Goal: Task Accomplishment & Management: Use online tool/utility

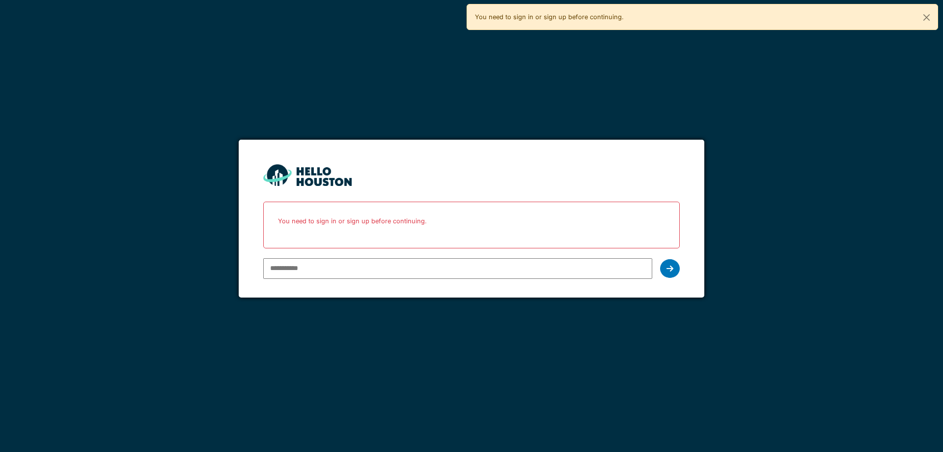
drag, startPoint x: 0, startPoint y: 0, endPoint x: 338, endPoint y: 258, distance: 425.1
click at [338, 258] on input "email" at bounding box center [457, 268] width 389 height 21
type input "**********"
click at [671, 268] on icon at bounding box center [670, 268] width 7 height 8
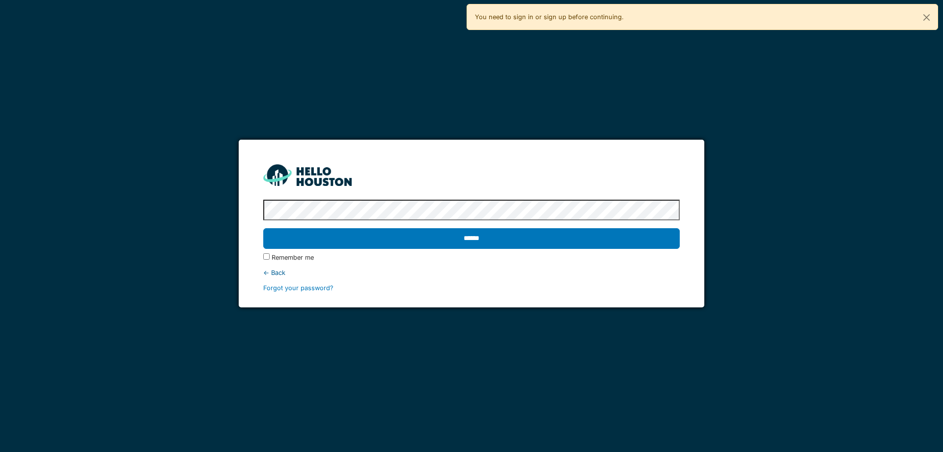
click at [263, 228] on input "******" at bounding box center [471, 238] width 416 height 21
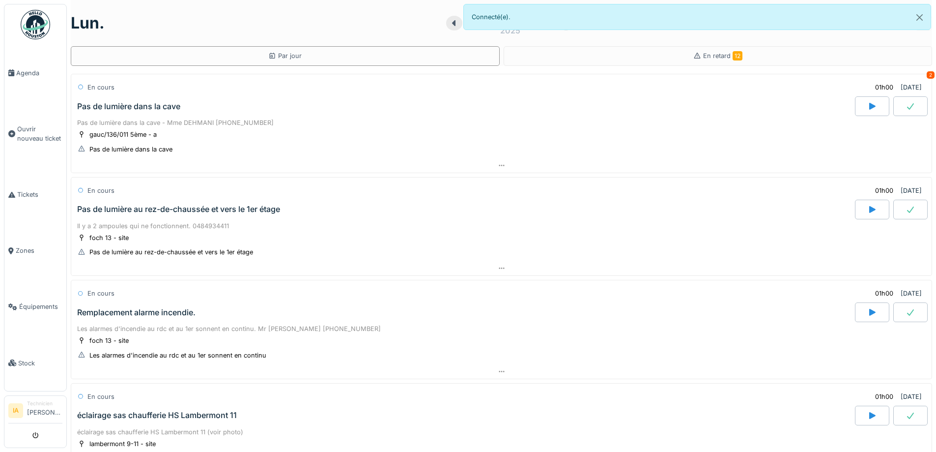
click at [135, 105] on div "Pas de lumière dans la cave" at bounding box center [128, 106] width 103 height 9
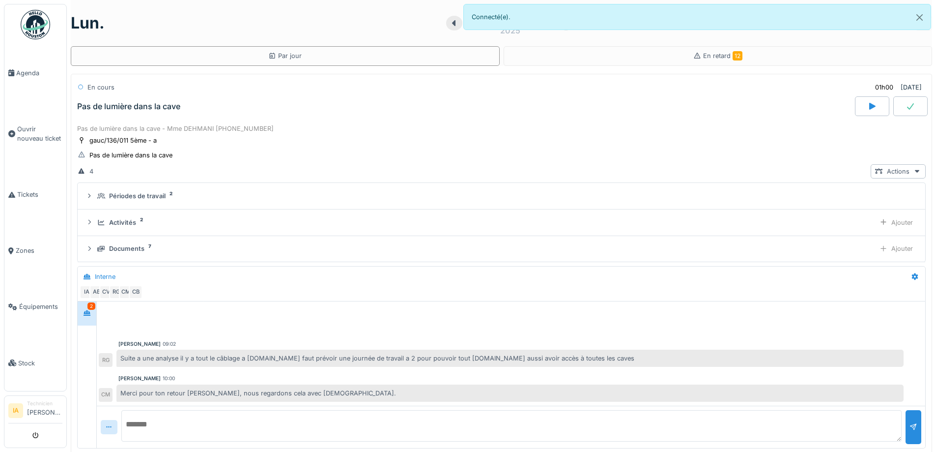
scroll to position [34, 0]
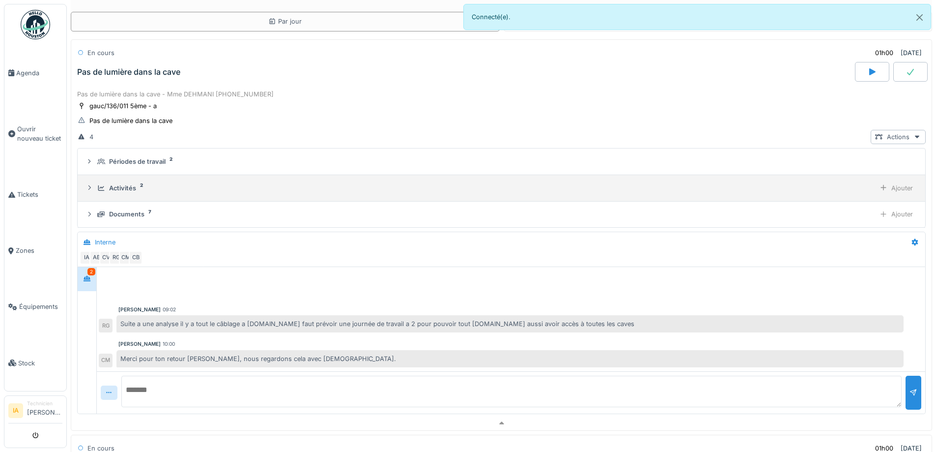
click at [140, 180] on summary "Activités 2 Ajouter" at bounding box center [502, 188] width 840 height 18
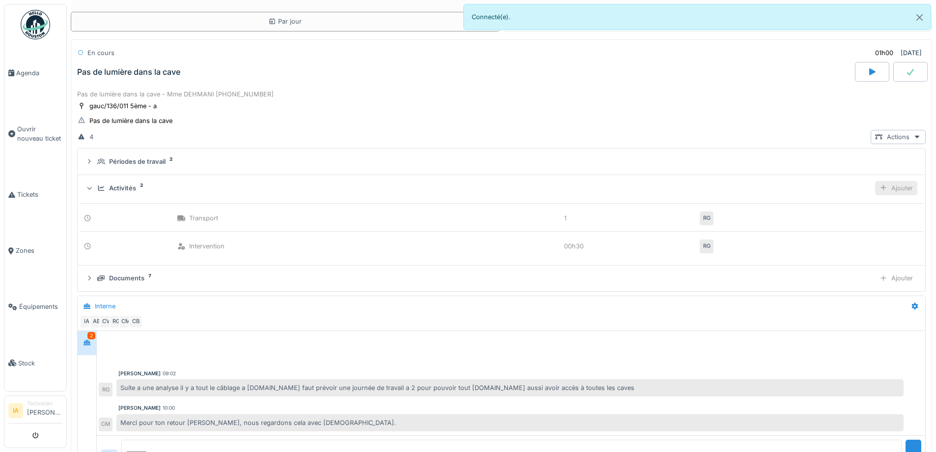
click at [880, 189] on div "Ajouter" at bounding box center [896, 188] width 42 height 14
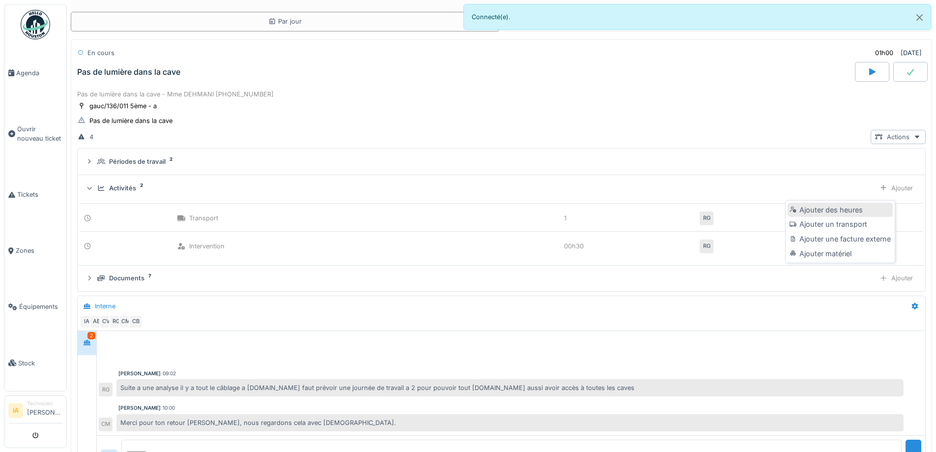
click at [819, 214] on div "Ajouter des heures" at bounding box center [840, 209] width 105 height 15
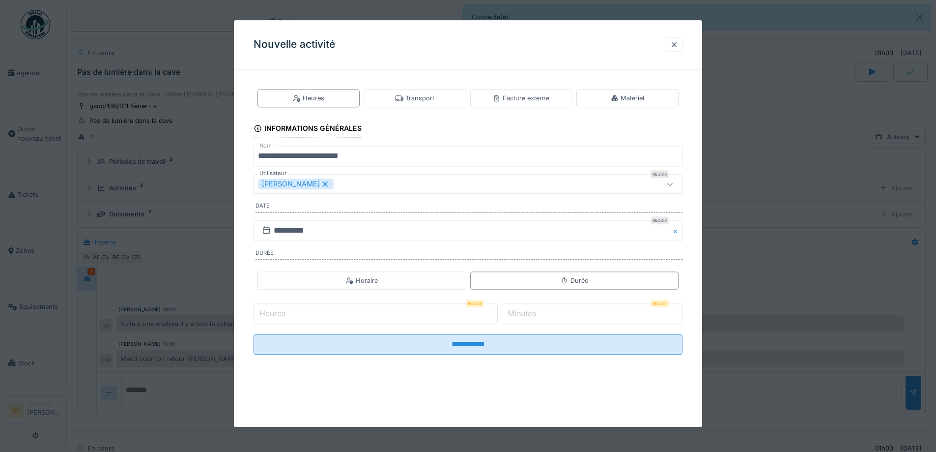
click at [324, 317] on input "Heures" at bounding box center [376, 313] width 244 height 21
type input "*"
click at [564, 310] on input "*" at bounding box center [592, 313] width 181 height 21
type input "**"
click at [254, 334] on input "**********" at bounding box center [468, 344] width 429 height 21
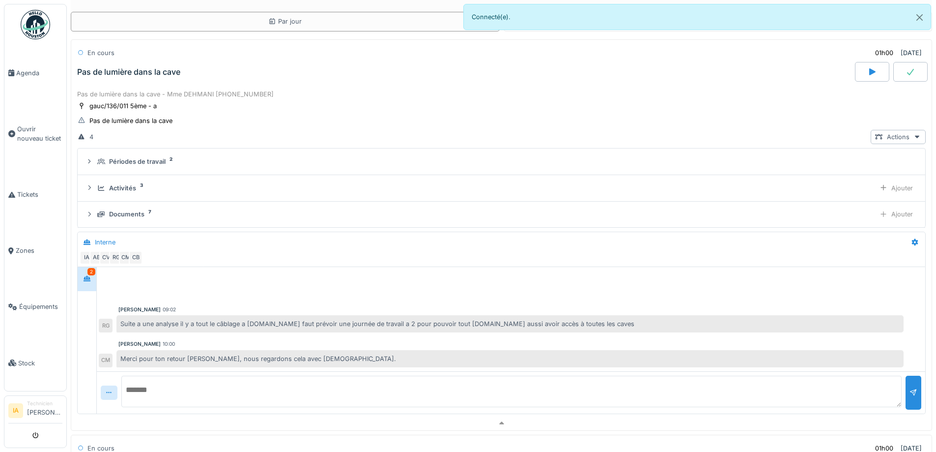
click at [127, 63] on div "Pas de lumière dans la cave" at bounding box center [465, 72] width 780 height 20
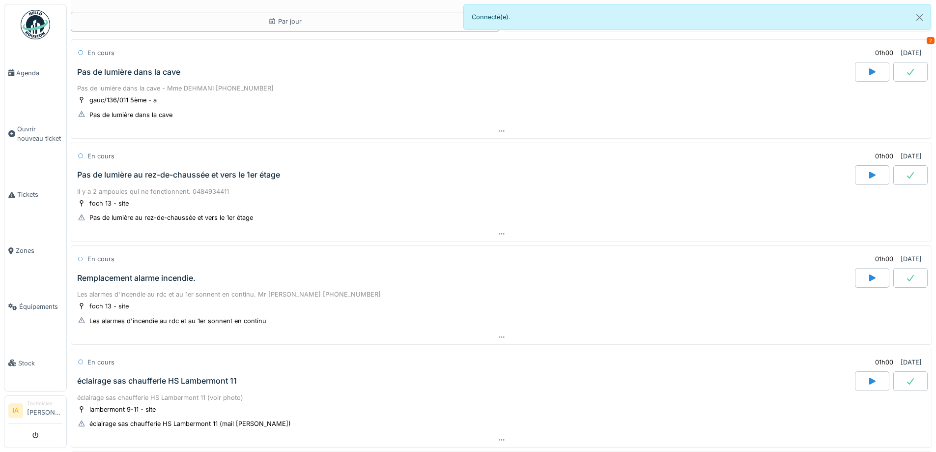
click at [130, 181] on div "Pas de lumière au rez-de-chaussée et vers le 1er étage" at bounding box center [465, 175] width 780 height 20
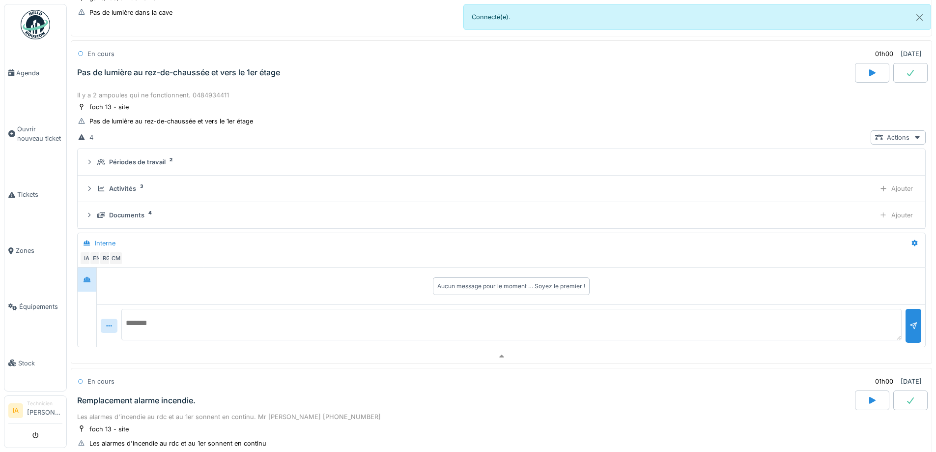
scroll to position [138, 0]
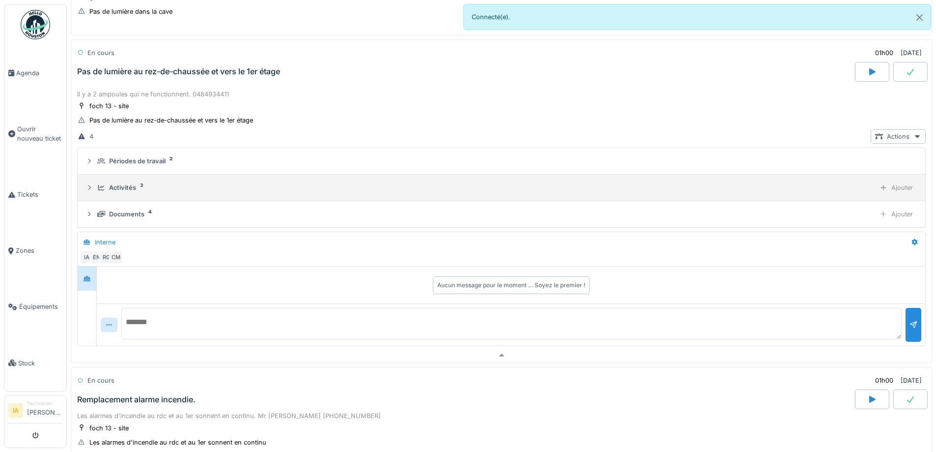
click at [130, 193] on div "Activités 3 Ajouter" at bounding box center [501, 187] width 832 height 14
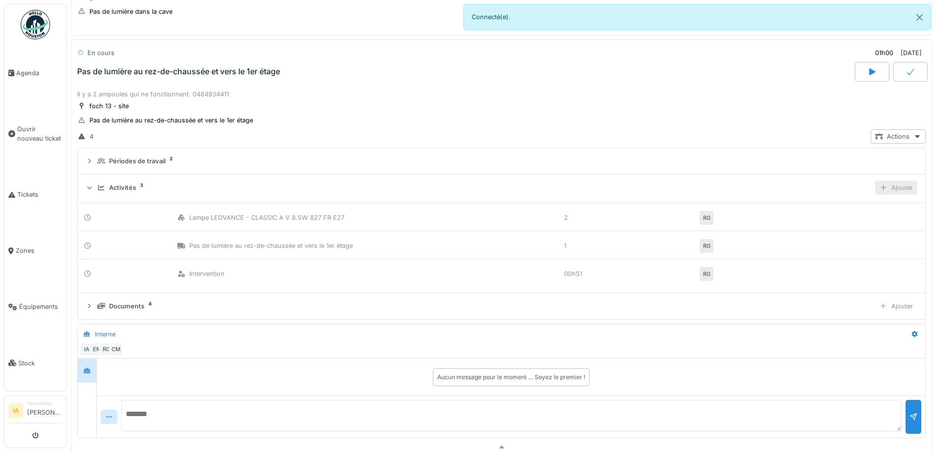
click at [886, 187] on div "Ajouter" at bounding box center [896, 187] width 42 height 14
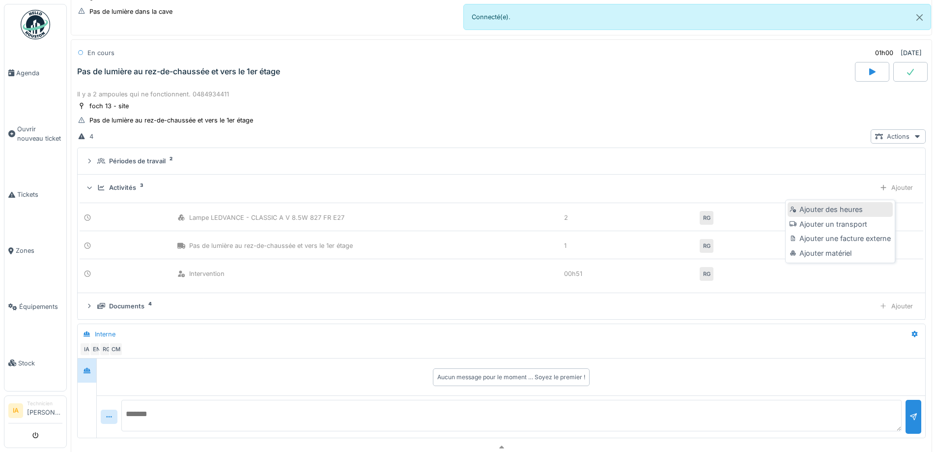
click at [815, 213] on div "Ajouter des heures" at bounding box center [840, 209] width 105 height 15
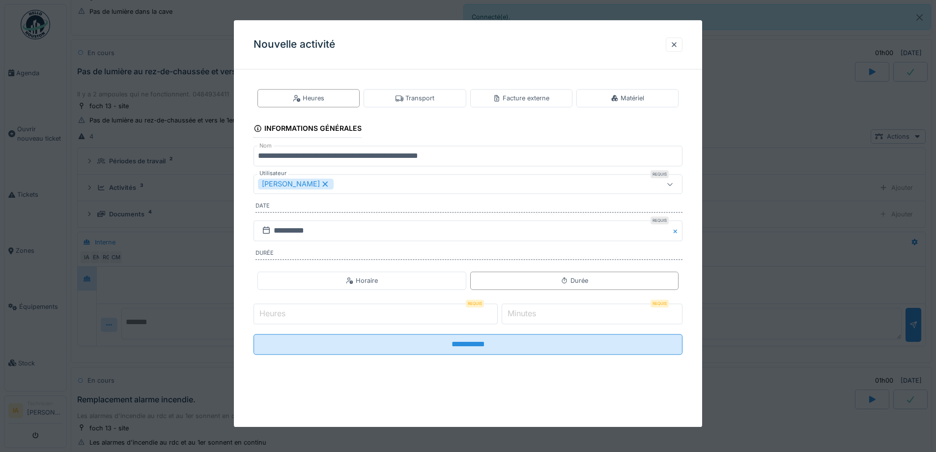
click at [343, 316] on input "Heures" at bounding box center [376, 313] width 244 height 21
type input "*"
click at [559, 313] on input "*" at bounding box center [592, 313] width 181 height 21
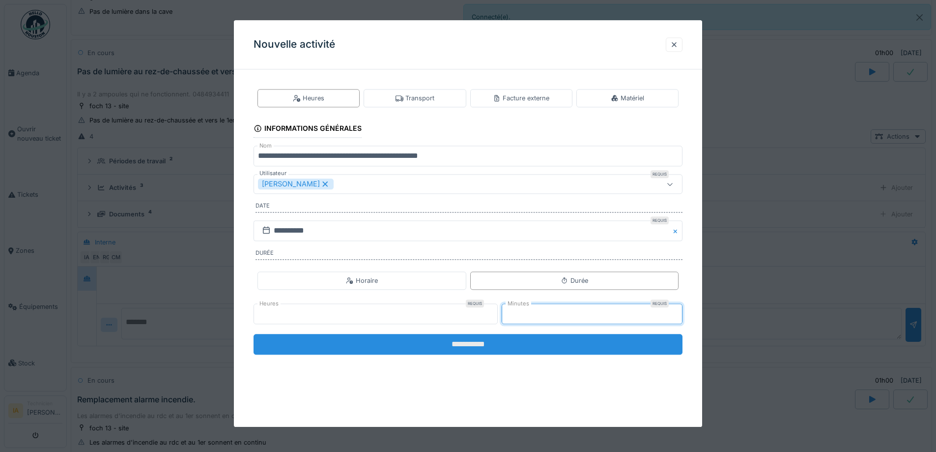
type input "**"
click at [530, 338] on input "**********" at bounding box center [468, 344] width 429 height 21
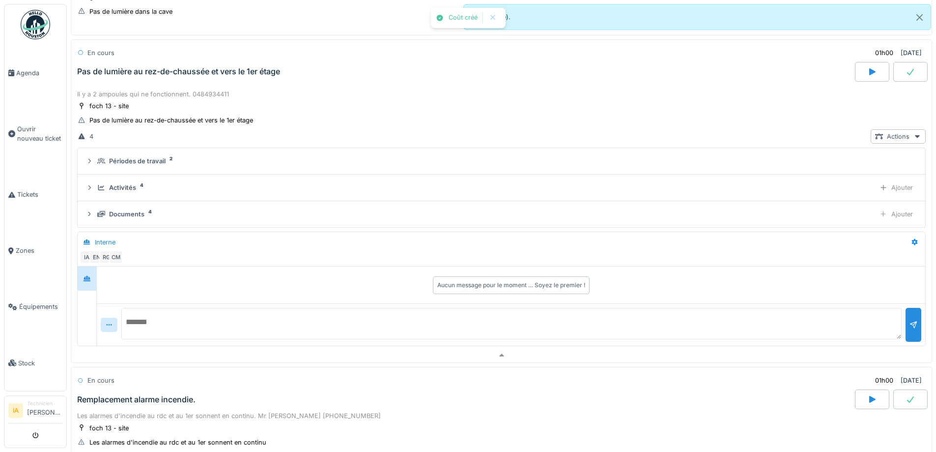
click at [132, 71] on div "Pas de lumière au rez-de-chaussée et vers le 1er étage" at bounding box center [178, 71] width 203 height 9
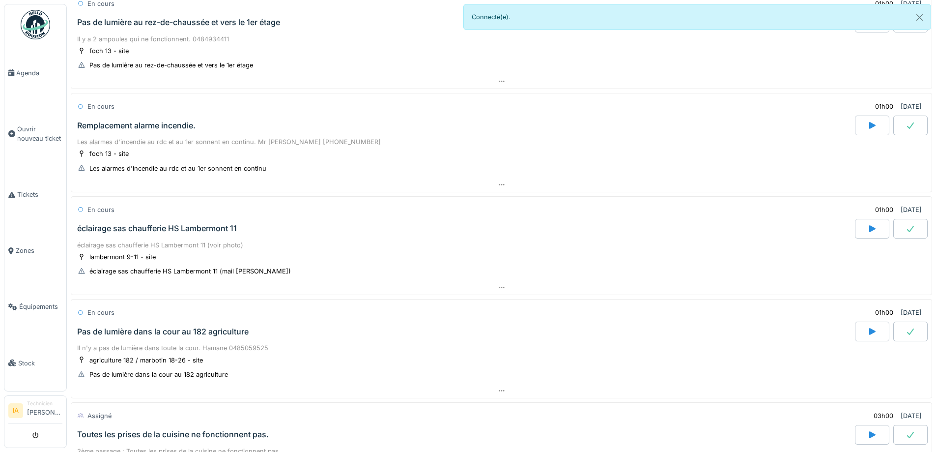
click at [140, 124] on div "Remplacement alarme incendie." at bounding box center [136, 125] width 118 height 9
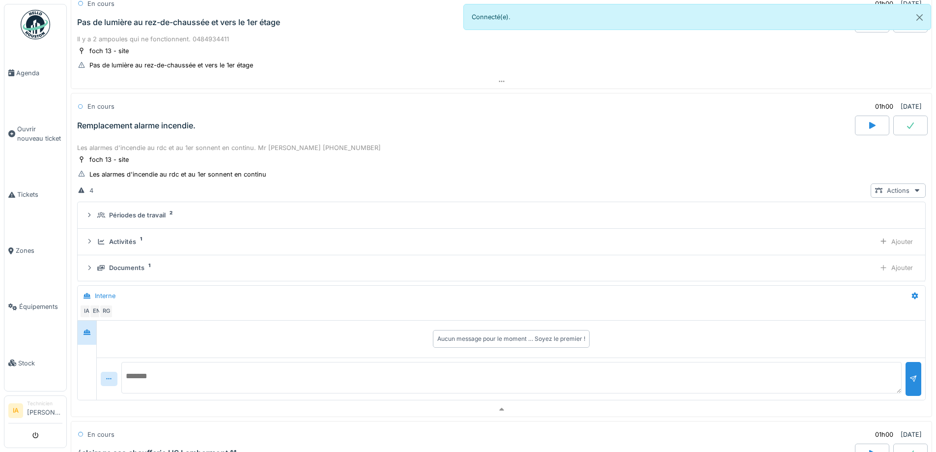
scroll to position [240, 0]
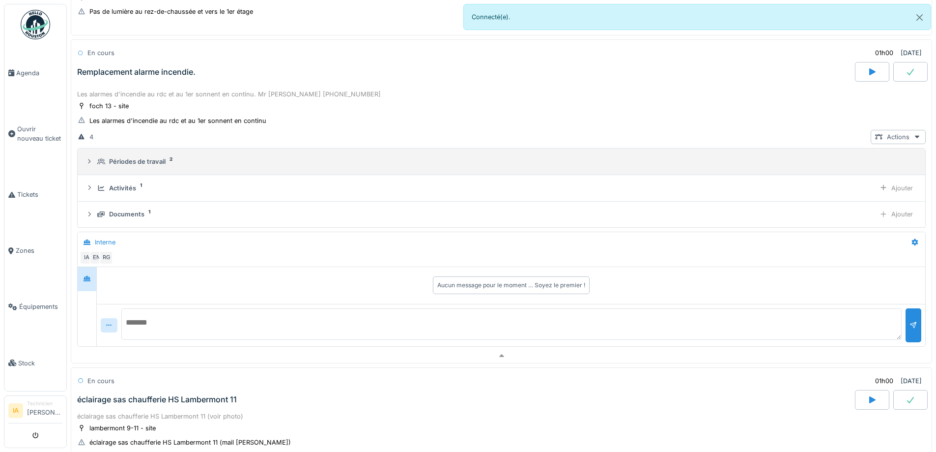
click at [112, 165] on div "Périodes de travail" at bounding box center [137, 161] width 57 height 9
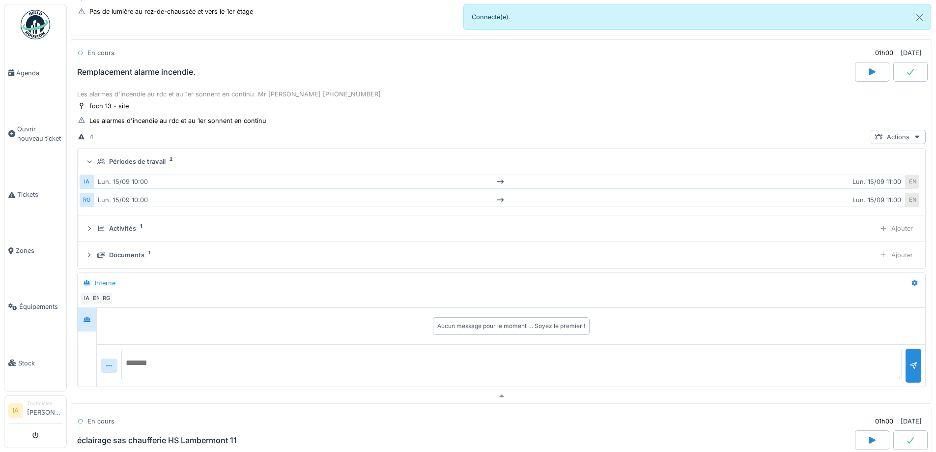
click at [112, 165] on div "Périodes de travail" at bounding box center [137, 161] width 57 height 9
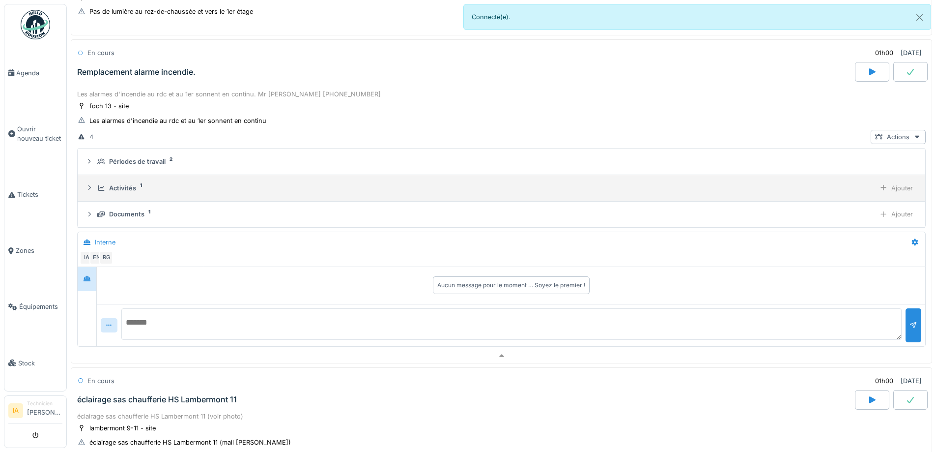
click at [112, 191] on div "Activités" at bounding box center [122, 187] width 27 height 9
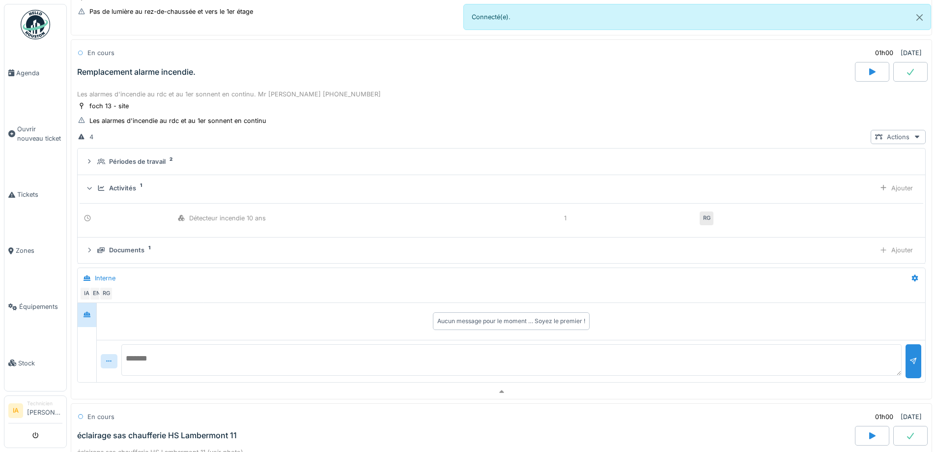
click at [125, 190] on div "Activités" at bounding box center [122, 187] width 27 height 9
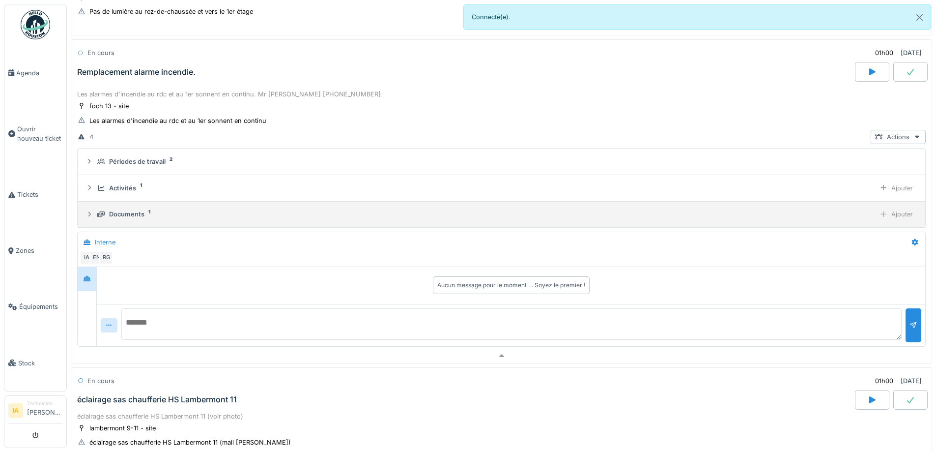
click at [133, 214] on div "Documents" at bounding box center [126, 213] width 35 height 9
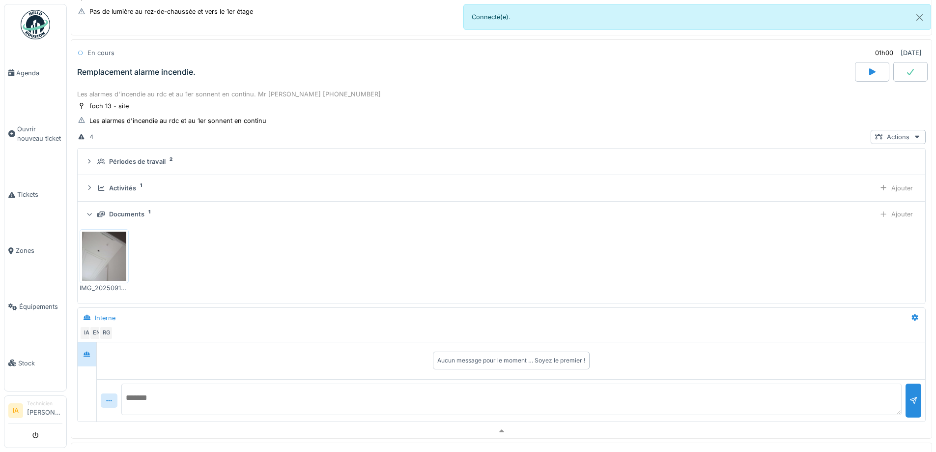
click at [133, 214] on div "Documents" at bounding box center [126, 213] width 35 height 9
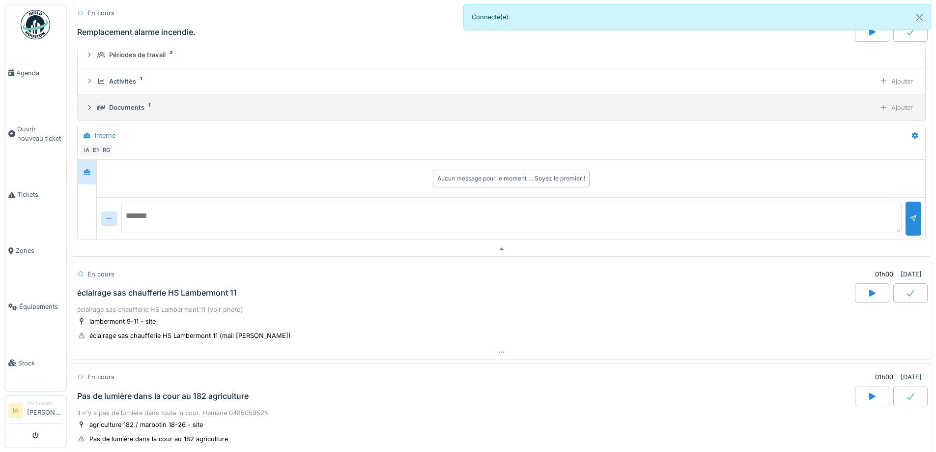
scroll to position [388, 0]
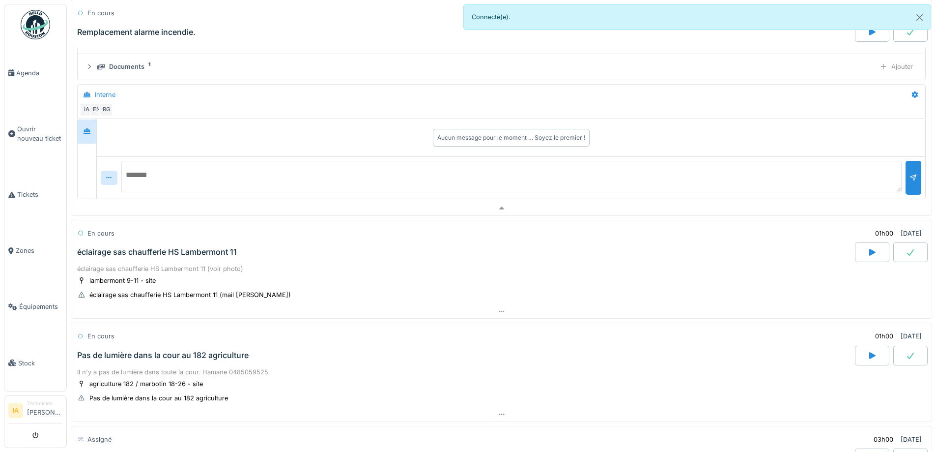
click at [127, 262] on div "éclairage sas chaufferie HS Lambermont 11 (voir photo) lambermont 9-11 - site é…" at bounding box center [501, 283] width 861 height 42
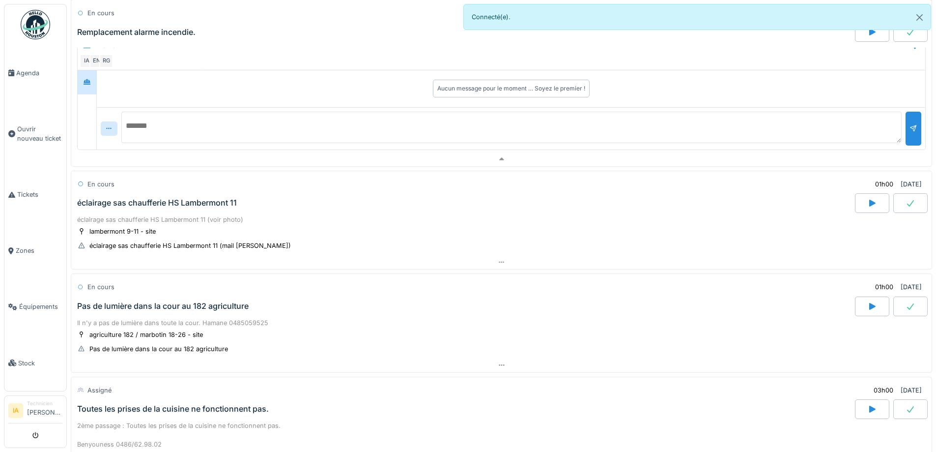
click at [188, 195] on div "éclairage sas chaufferie HS Lambermont 11" at bounding box center [465, 203] width 780 height 20
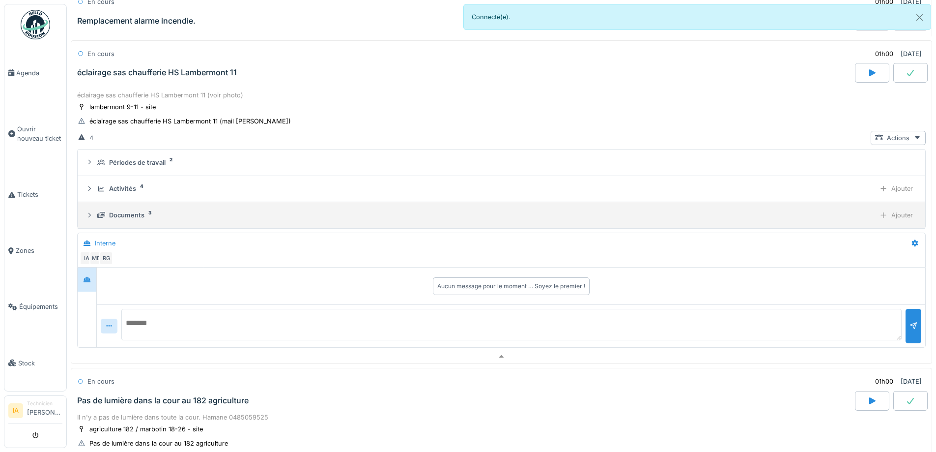
scroll to position [568, 0]
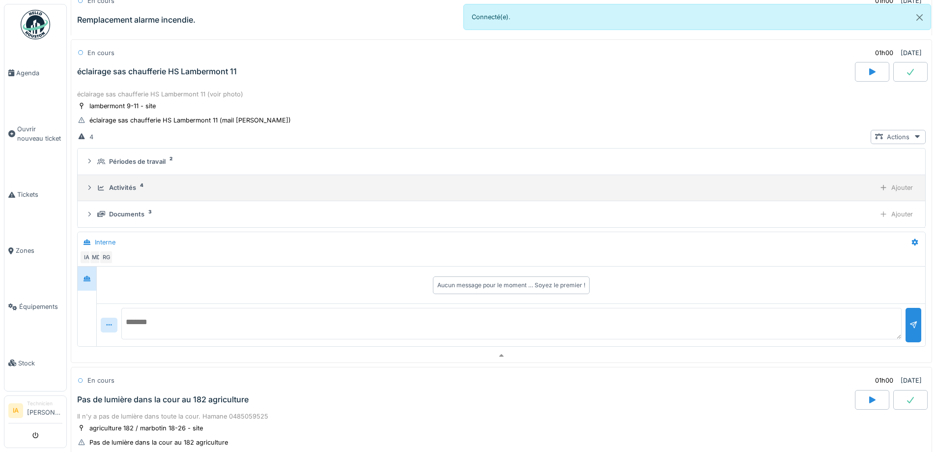
click at [126, 196] on summary "Activités 4 Ajouter" at bounding box center [502, 188] width 840 height 18
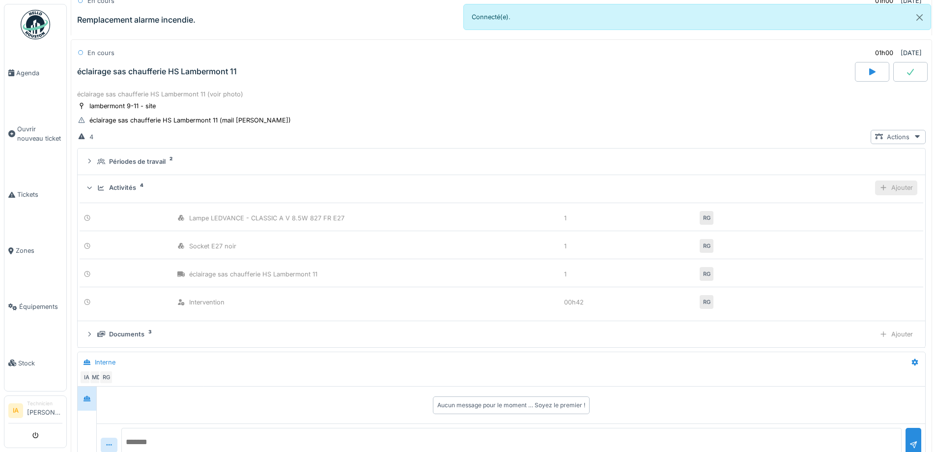
click at [879, 185] on icon at bounding box center [883, 187] width 8 height 6
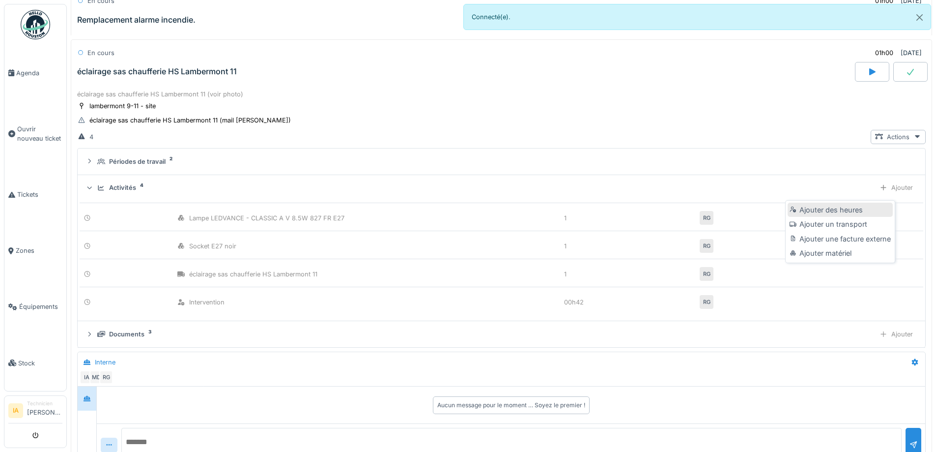
click at [809, 213] on div "Ajouter des heures" at bounding box center [840, 209] width 105 height 15
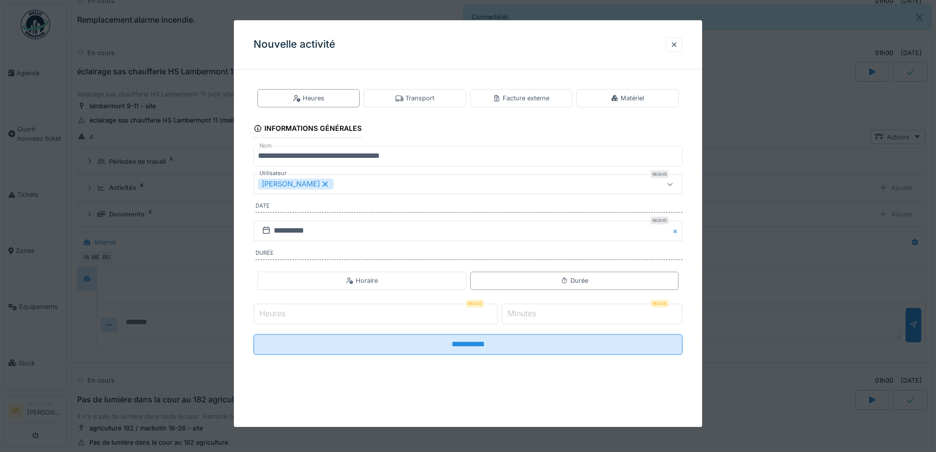
click at [328, 306] on input "Heures" at bounding box center [376, 313] width 244 height 21
type input "*"
click at [548, 312] on input "*" at bounding box center [592, 313] width 181 height 21
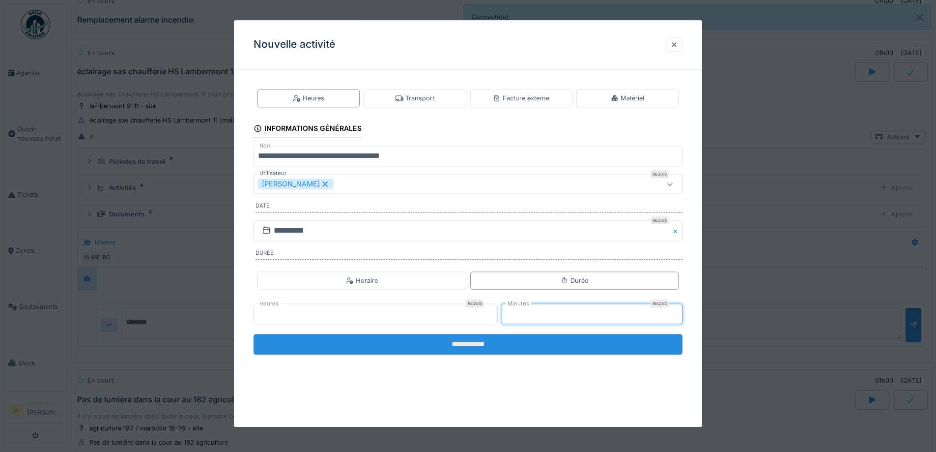
type input "**"
click at [556, 342] on input "**********" at bounding box center [468, 344] width 429 height 21
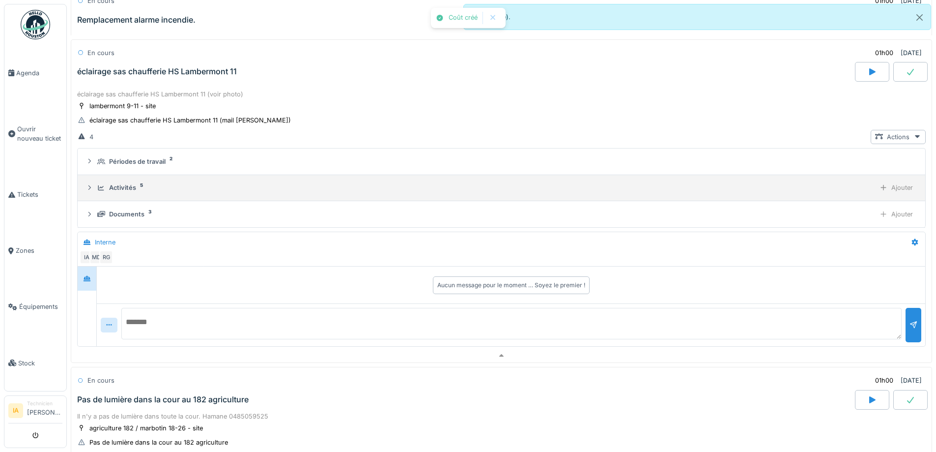
click at [105, 198] on details "Activités 5 Ajouter" at bounding box center [502, 188] width 848 height 27
click at [114, 192] on div "Activités" at bounding box center [122, 187] width 27 height 9
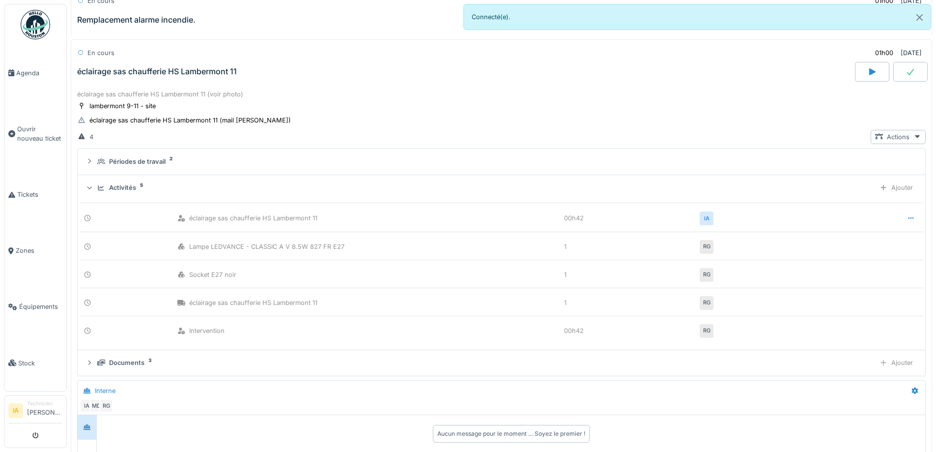
click at [114, 192] on div "Activités" at bounding box center [122, 187] width 27 height 9
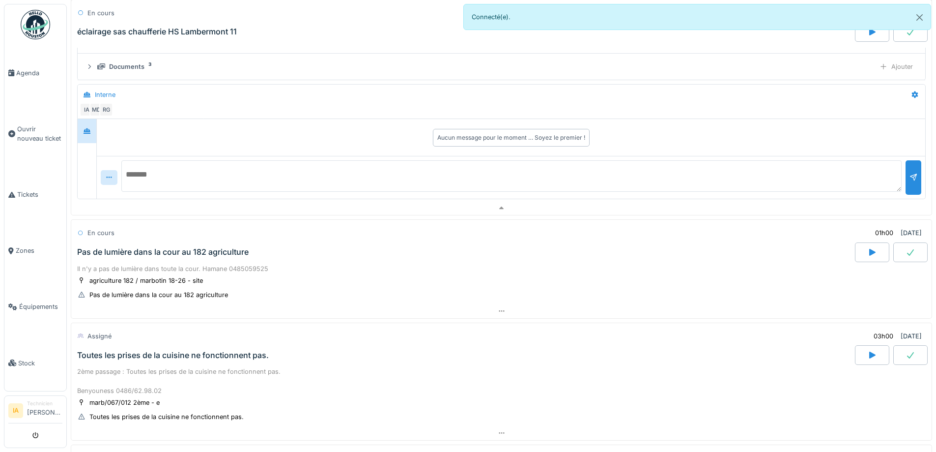
click at [153, 250] on div "Pas de lumière dans la cour au 182 agriculture" at bounding box center [162, 251] width 171 height 9
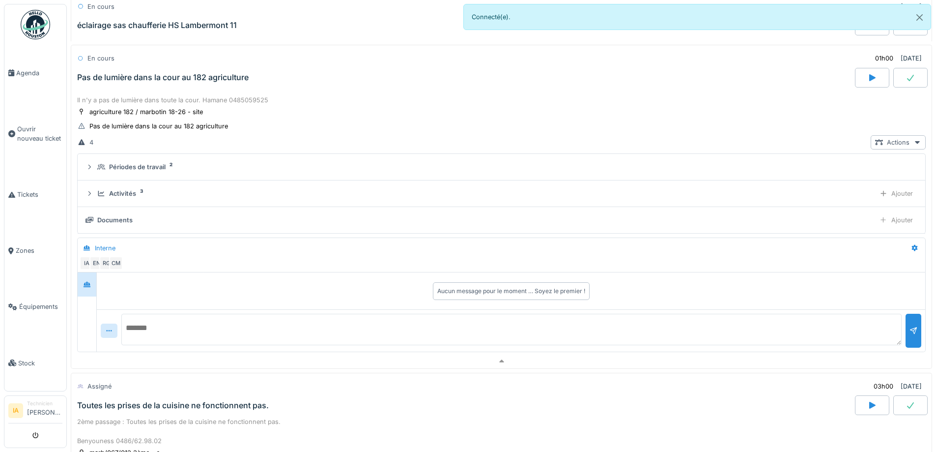
scroll to position [895, 0]
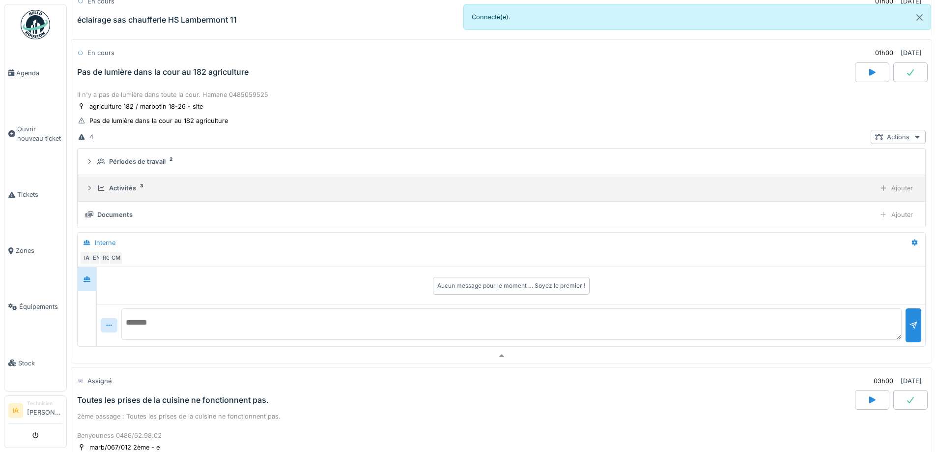
click at [116, 188] on div "Activités" at bounding box center [122, 187] width 27 height 9
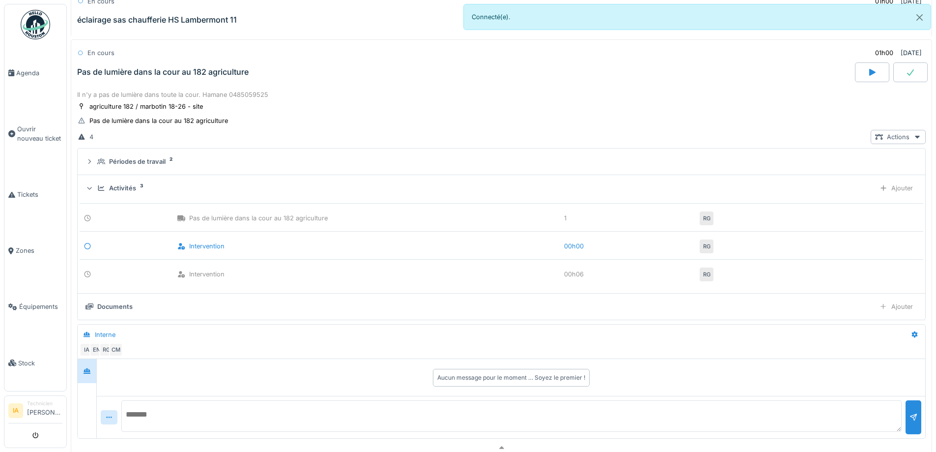
click at [111, 181] on div "Activités 3 Ajouter" at bounding box center [501, 188] width 832 height 14
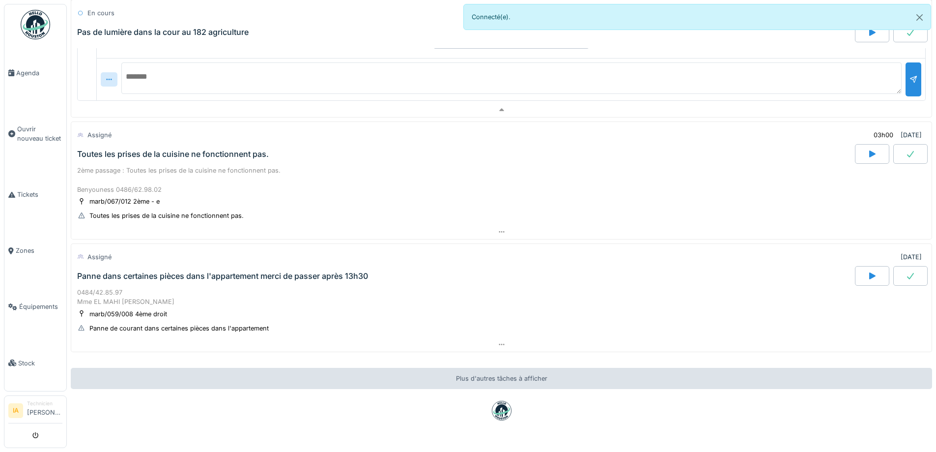
click at [168, 169] on div "2ème passage : Toutes les prises de la cuisine ne fonctionnent pas. Benyouness …" at bounding box center [501, 180] width 849 height 28
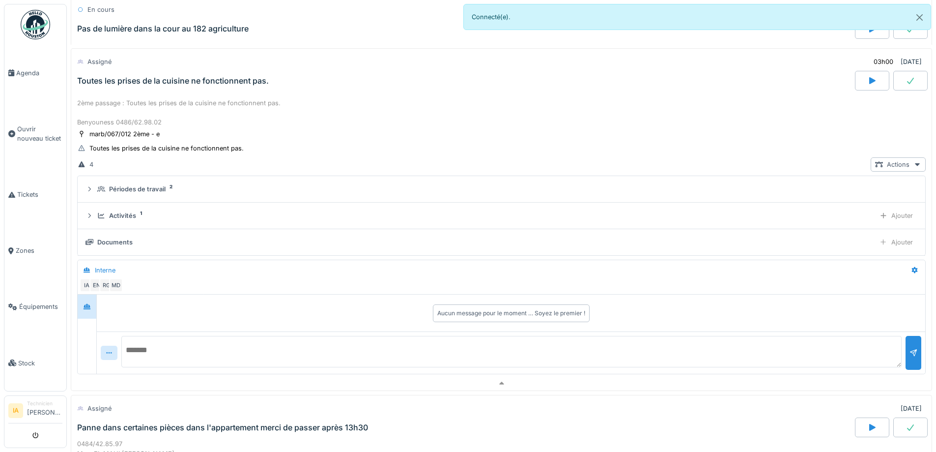
scroll to position [1223, 0]
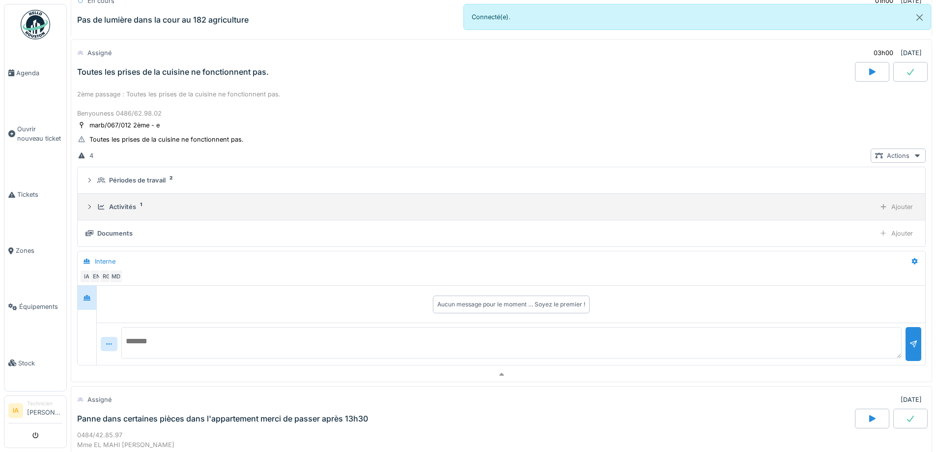
click at [112, 210] on div "Activités" at bounding box center [122, 206] width 27 height 9
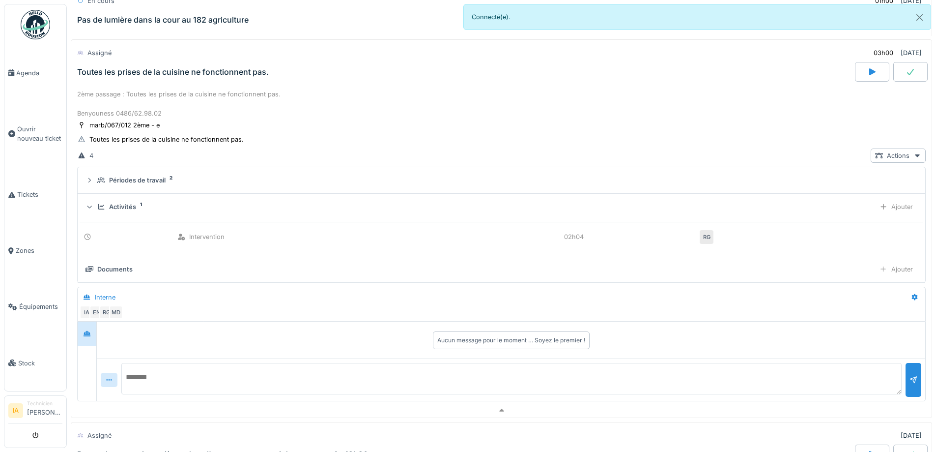
click at [112, 210] on div "Activités" at bounding box center [122, 206] width 27 height 9
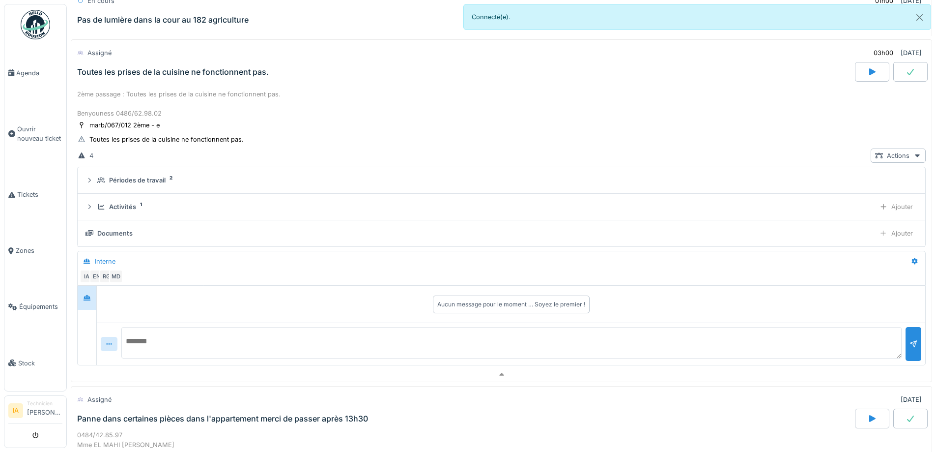
click at [159, 88] on div "2ème passage : Toutes les prises de la cuisine ne fonctionnent pas. Benyouness …" at bounding box center [501, 227] width 861 height 280
click at [132, 80] on div "Toutes les prises de la cuisine ne fonctionnent pas." at bounding box center [465, 72] width 780 height 20
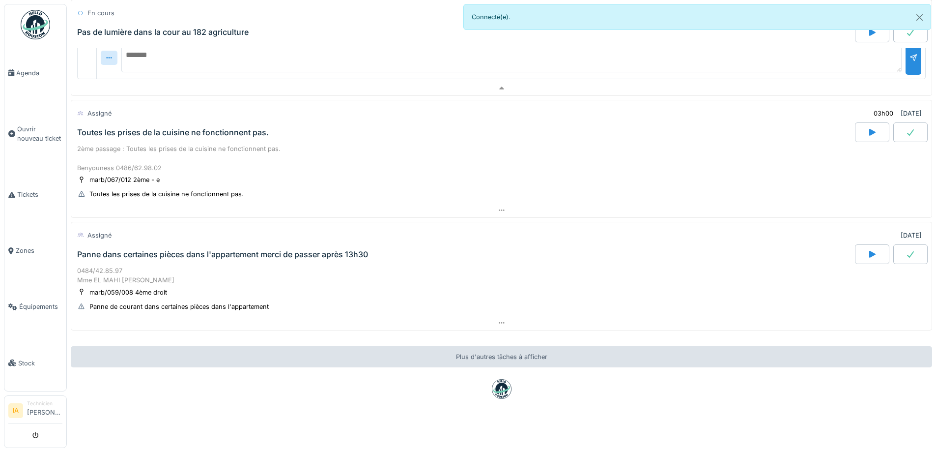
scroll to position [7, 0]
click at [118, 246] on div "Panne dans certaines pièces dans l'appartement merci de passer après 13h30" at bounding box center [465, 254] width 780 height 20
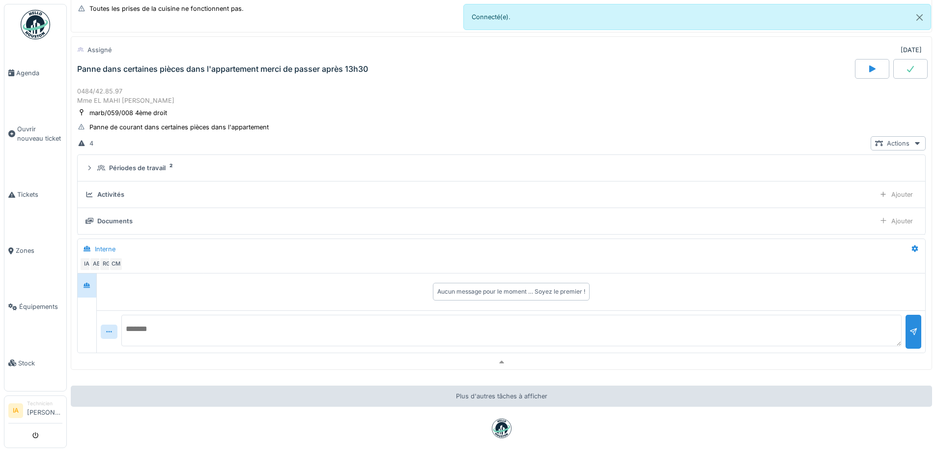
scroll to position [1394, 0]
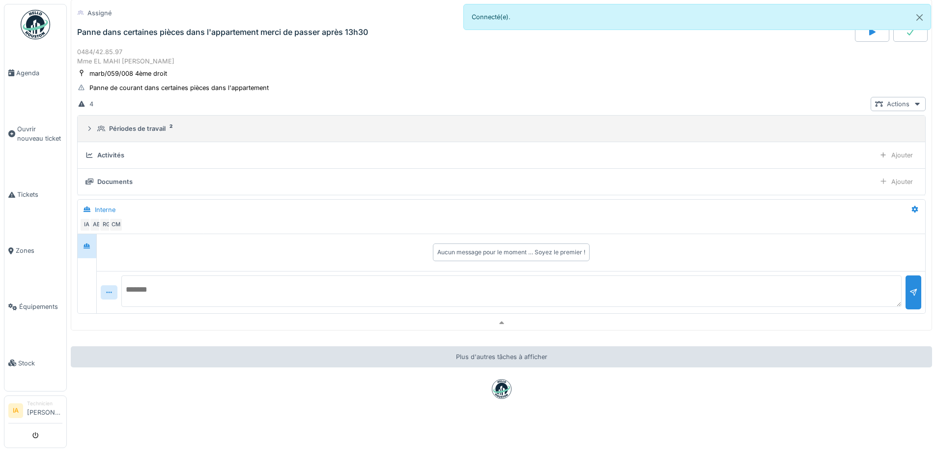
click at [118, 125] on div "Périodes de travail" at bounding box center [137, 128] width 57 height 9
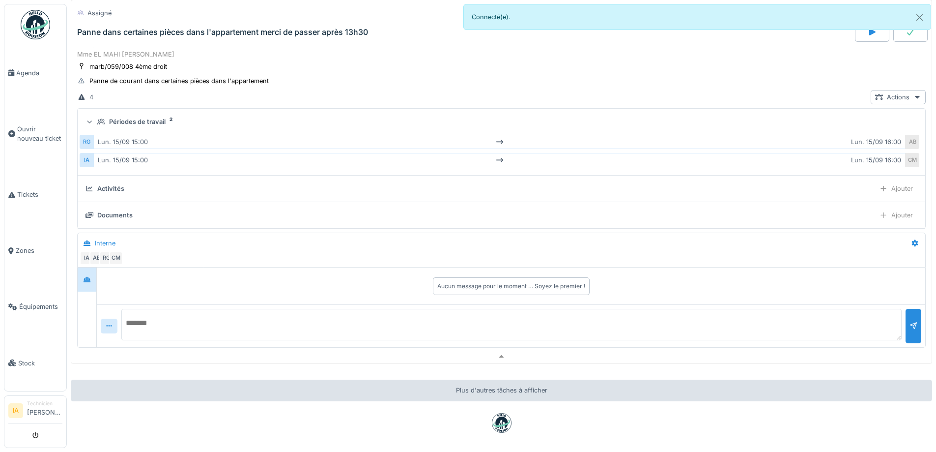
click at [118, 125] on div "Périodes de travail" at bounding box center [137, 121] width 57 height 9
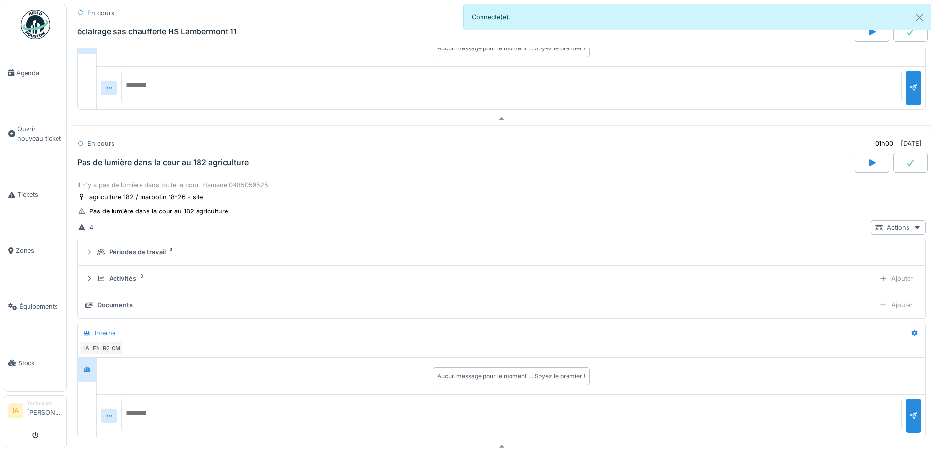
scroll to position [804, 0]
click at [177, 191] on div "Il n'y a pas de lumière dans toute la cour. Hamane 0485059525 agriculture 182 /…" at bounding box center [501, 309] width 861 height 261
click at [186, 180] on div "Il n'y a pas de lumière dans toute la cour. Hamane 0485059525 agriculture 182 /…" at bounding box center [501, 309] width 861 height 261
click at [142, 166] on div "Pas de lumière dans la cour au 182 agriculture" at bounding box center [162, 162] width 171 height 9
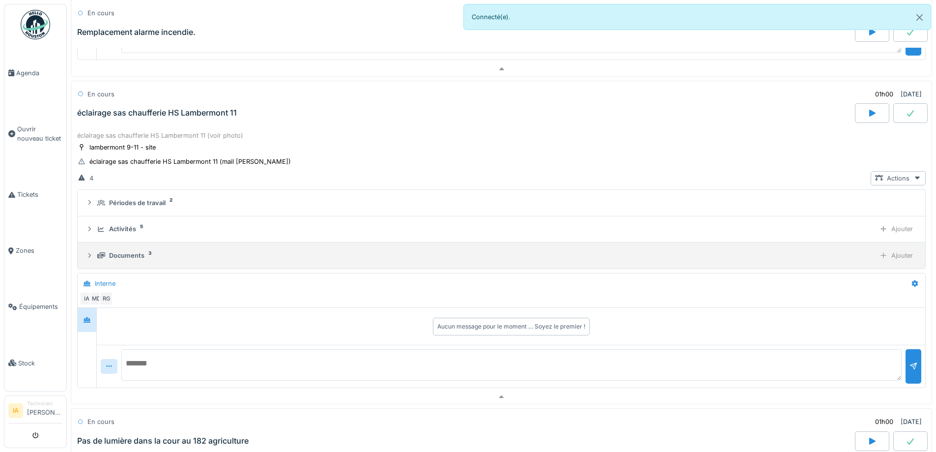
scroll to position [509, 0]
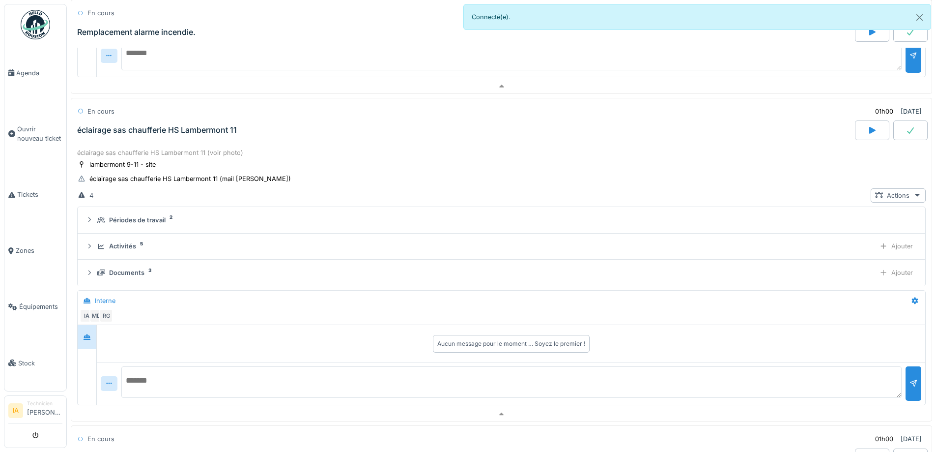
click at [360, 388] on textarea at bounding box center [511, 381] width 780 height 31
type textarea "**********"
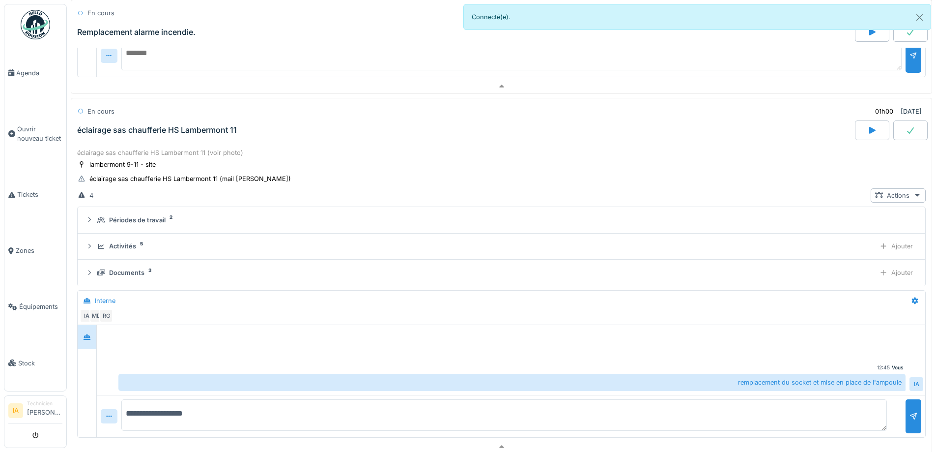
type textarea "**********"
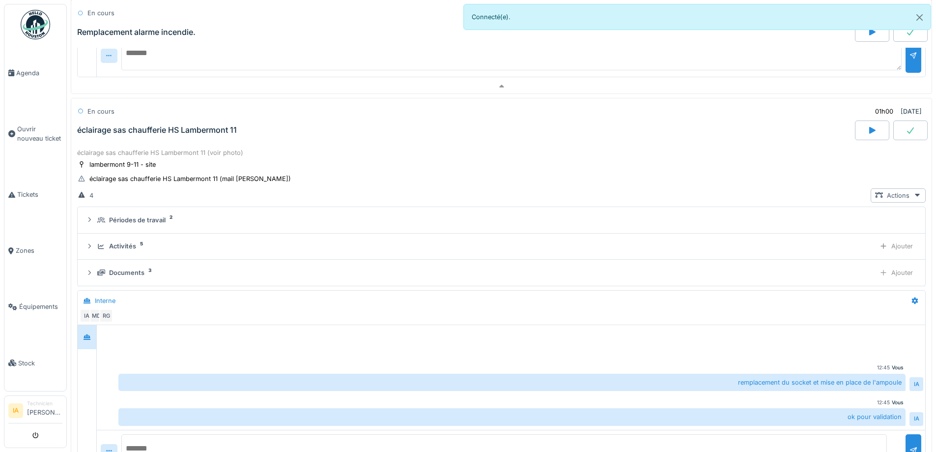
click at [901, 134] on div at bounding box center [910, 130] width 34 height 20
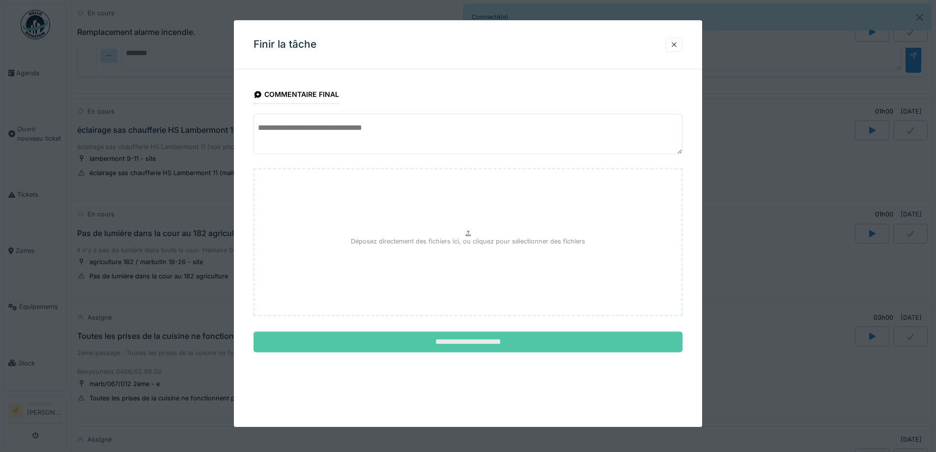
click at [491, 339] on input "**********" at bounding box center [468, 342] width 429 height 21
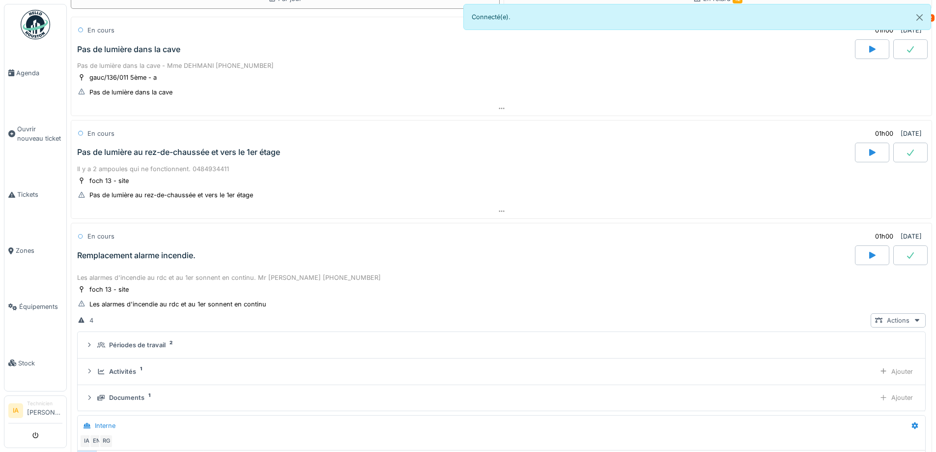
scroll to position [147, 0]
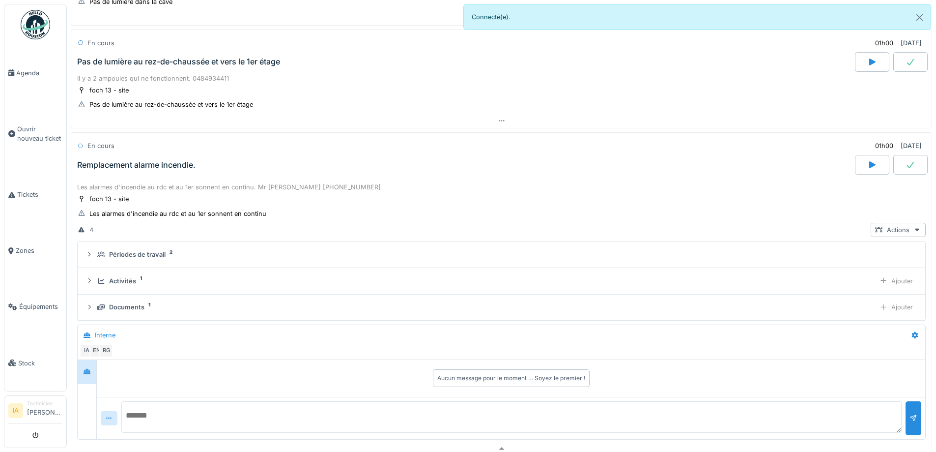
click at [146, 170] on div "Remplacement alarme incendie." at bounding box center [465, 165] width 780 height 20
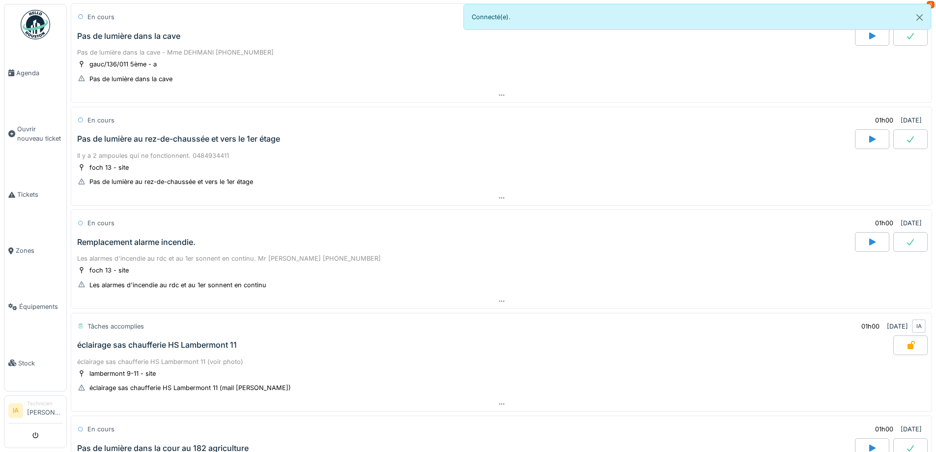
scroll to position [0, 0]
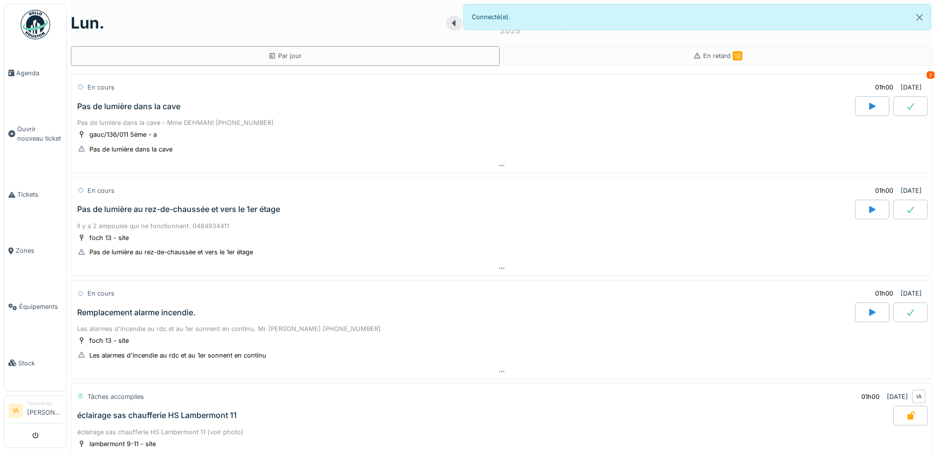
click at [156, 118] on div "Pas de lumière dans la cave - Mme DEHMANI [PHONE_NUMBER]" at bounding box center [501, 122] width 849 height 9
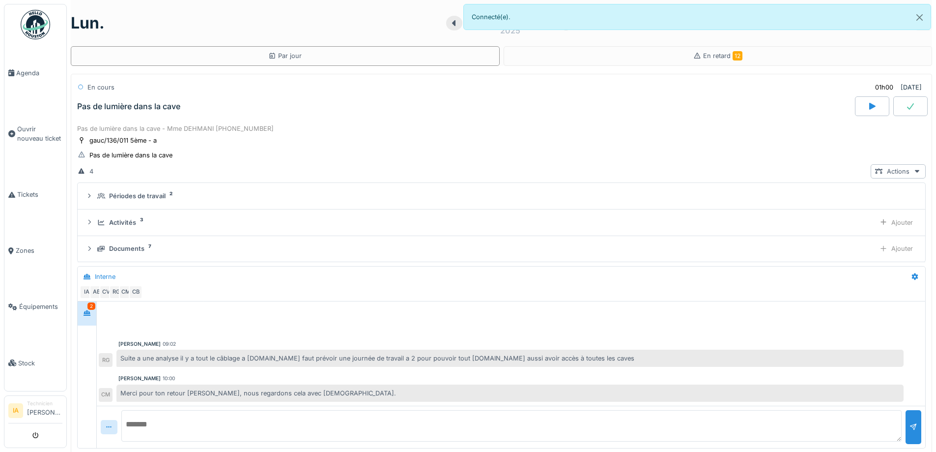
scroll to position [34, 0]
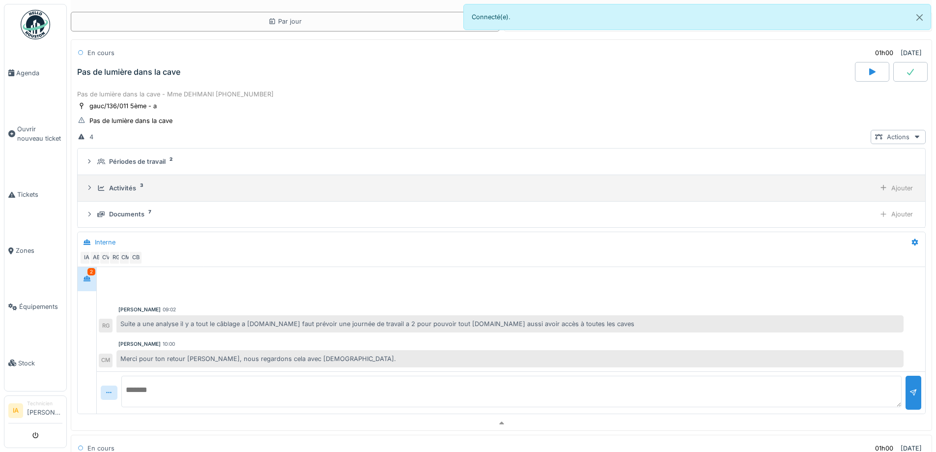
click at [117, 186] on div "Activités" at bounding box center [122, 187] width 27 height 9
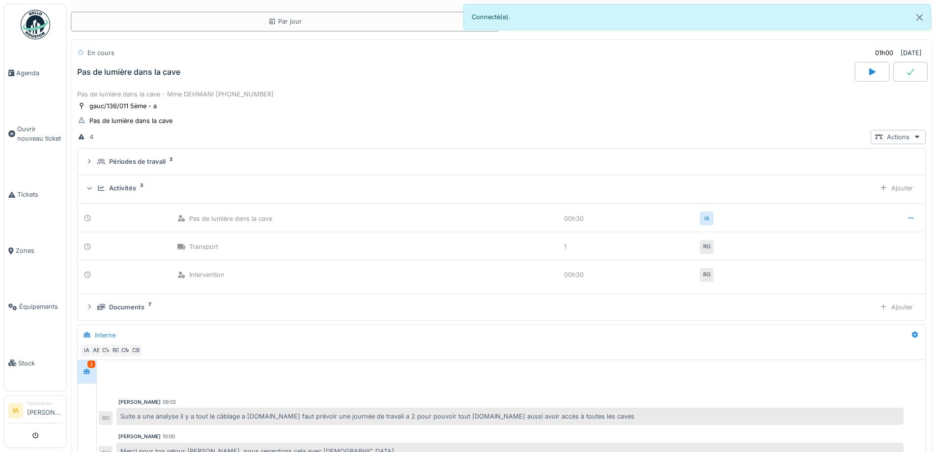
click at [117, 186] on div "Activités" at bounding box center [122, 187] width 27 height 9
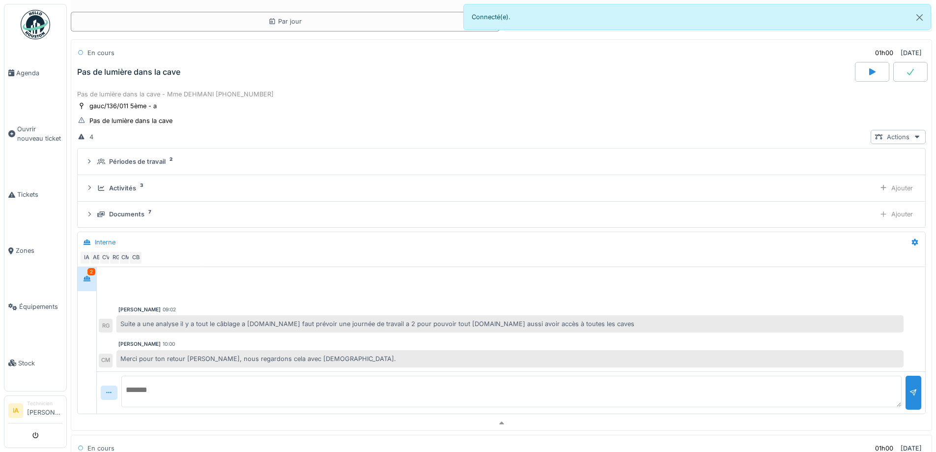
click at [121, 71] on div "Pas de lumière dans la cave" at bounding box center [128, 71] width 103 height 9
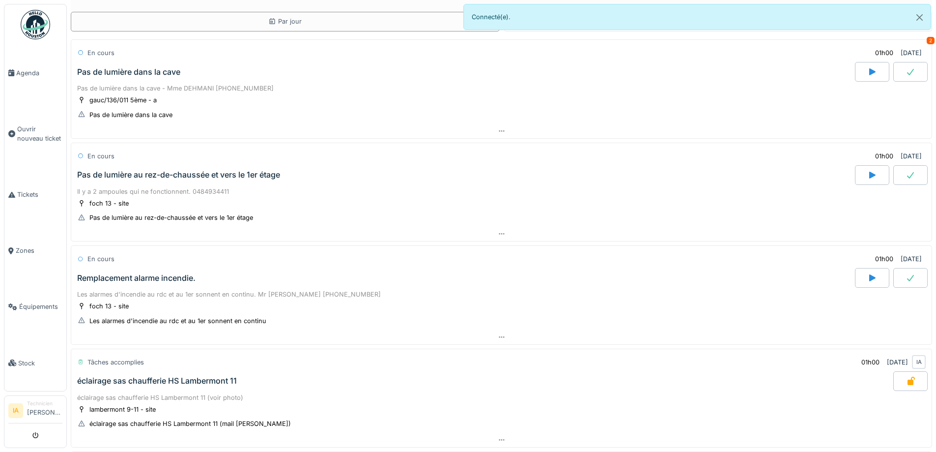
click at [121, 71] on div "Pas de lumière dans la cave" at bounding box center [128, 71] width 103 height 9
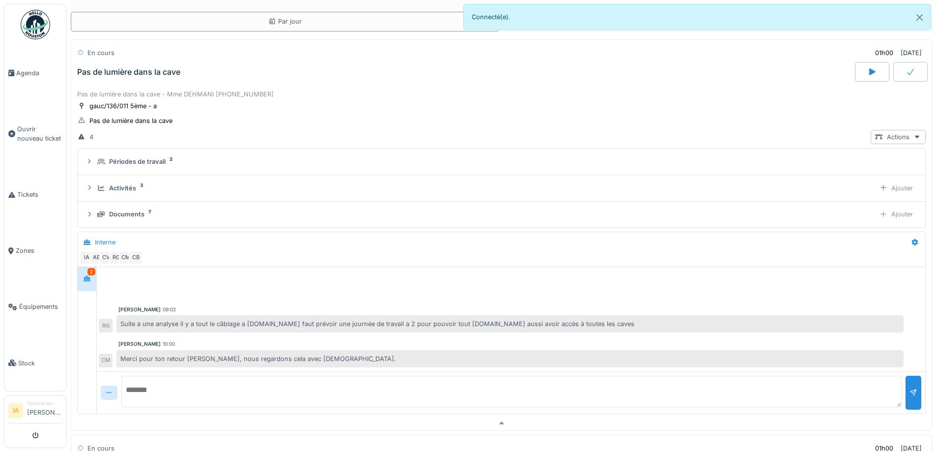
click at [121, 71] on div "Pas de lumière dans la cave" at bounding box center [128, 71] width 103 height 9
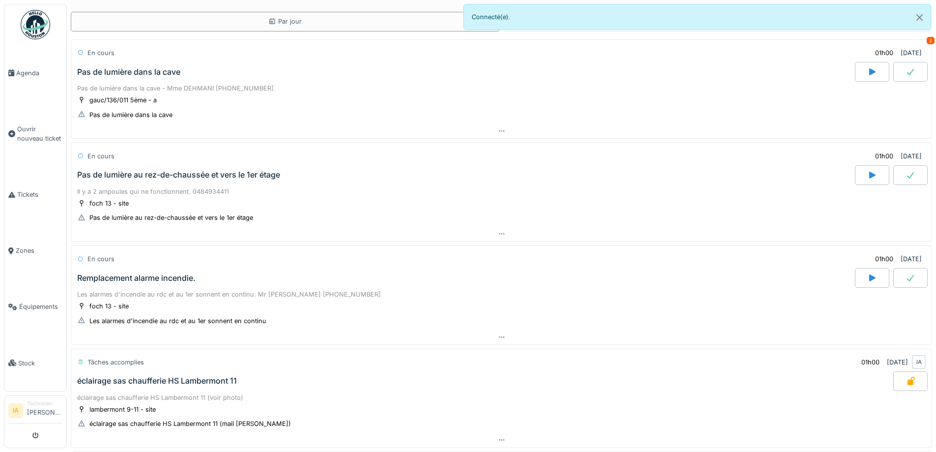
click at [134, 174] on div "Pas de lumière au rez-de-chaussée et vers le 1er étage" at bounding box center [178, 174] width 203 height 9
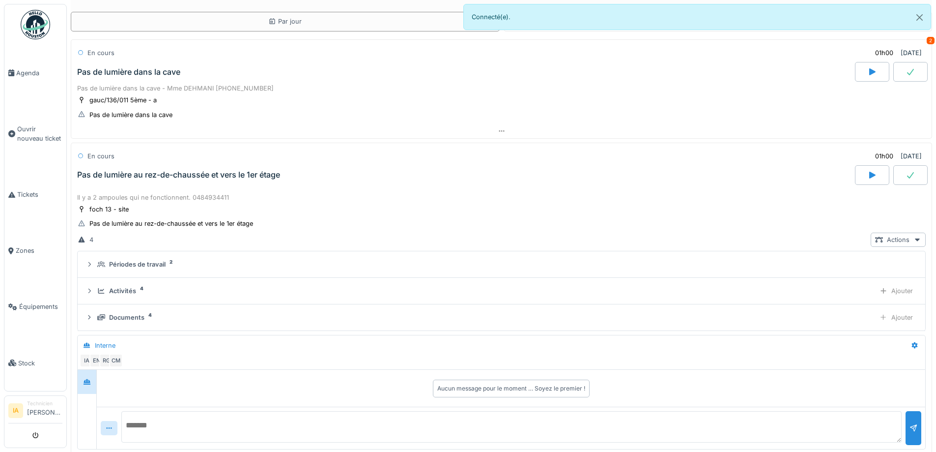
scroll to position [138, 0]
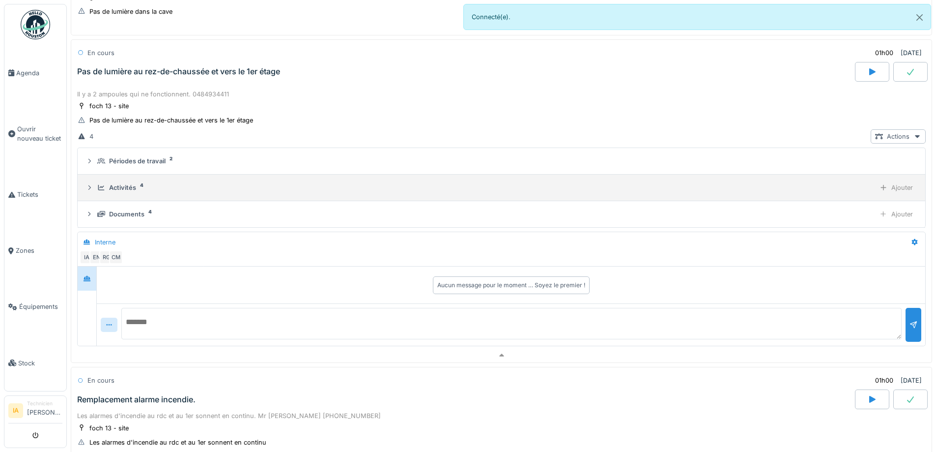
click at [122, 184] on div "Activités" at bounding box center [122, 187] width 27 height 9
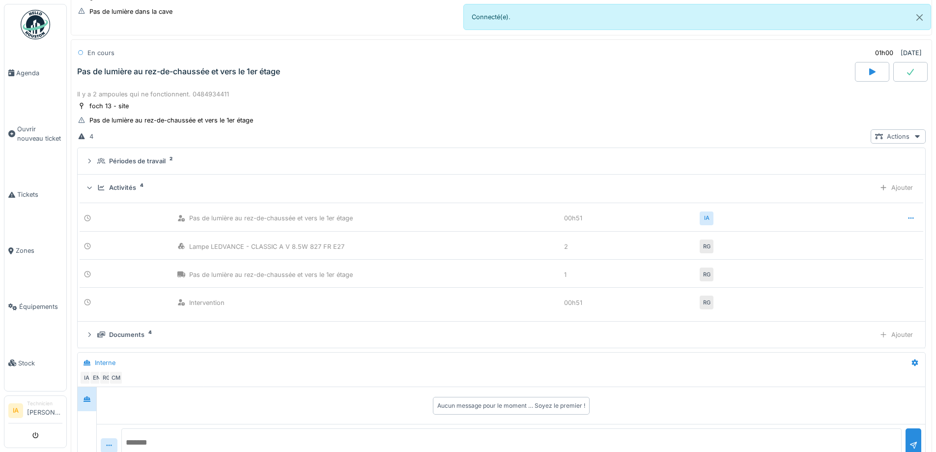
click at [122, 184] on div "Activités" at bounding box center [122, 187] width 27 height 9
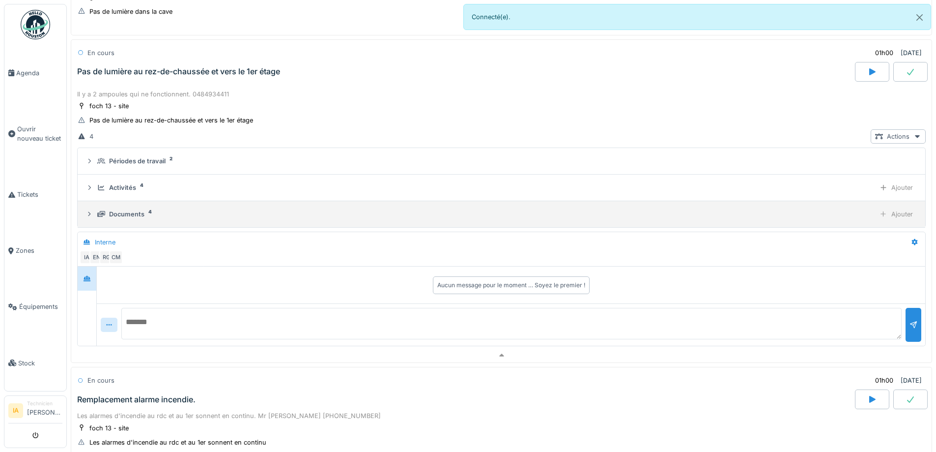
click at [126, 217] on div "Documents" at bounding box center [126, 213] width 35 height 9
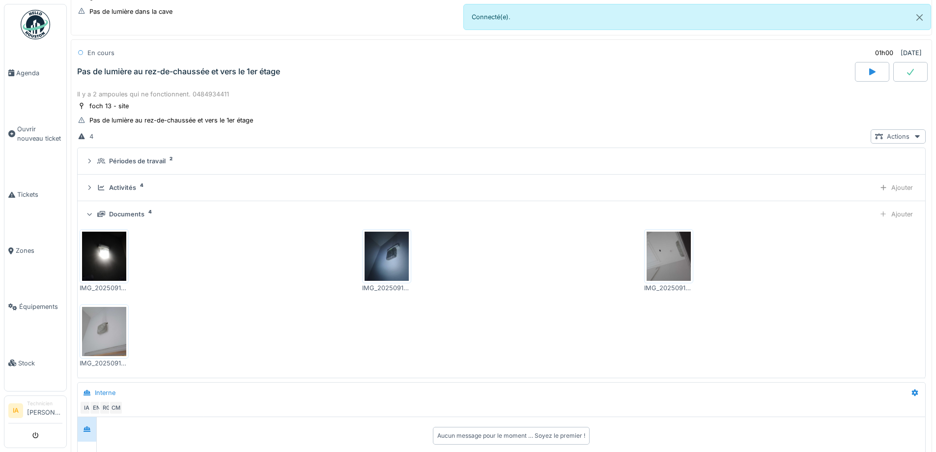
click at [126, 217] on div "Documents" at bounding box center [126, 213] width 35 height 9
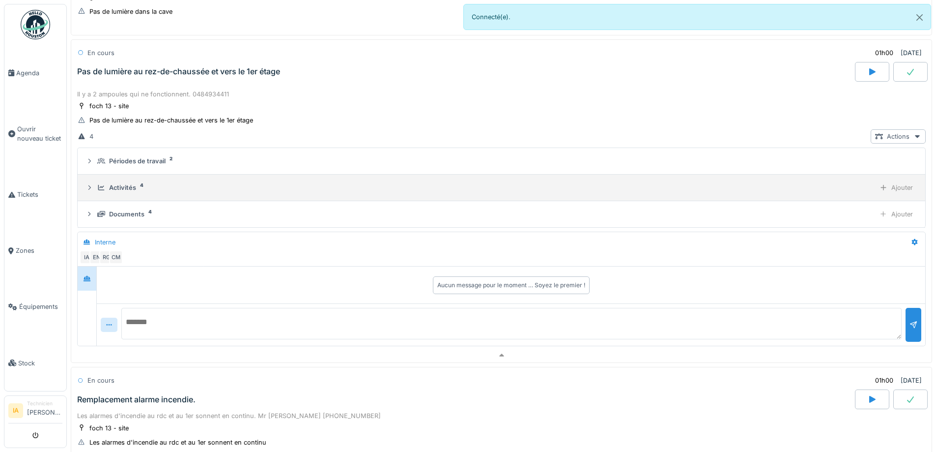
click at [111, 184] on div "Activités" at bounding box center [122, 187] width 27 height 9
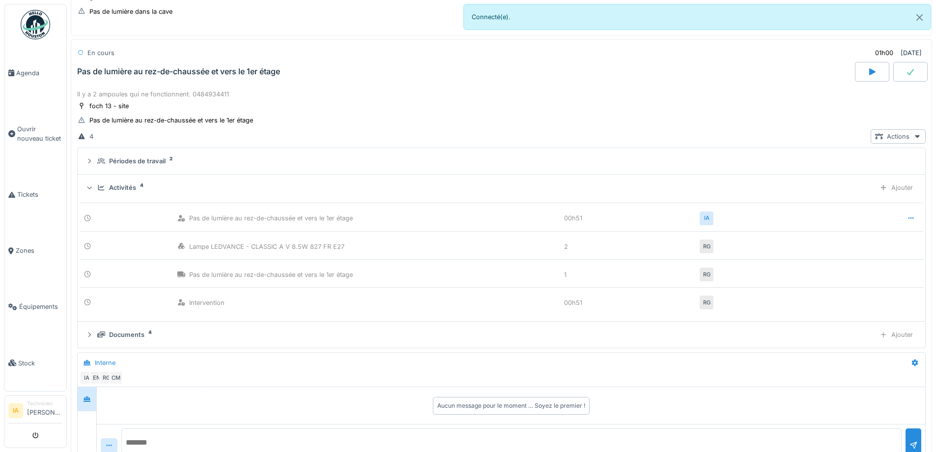
click at [111, 184] on div "Activités" at bounding box center [122, 187] width 27 height 9
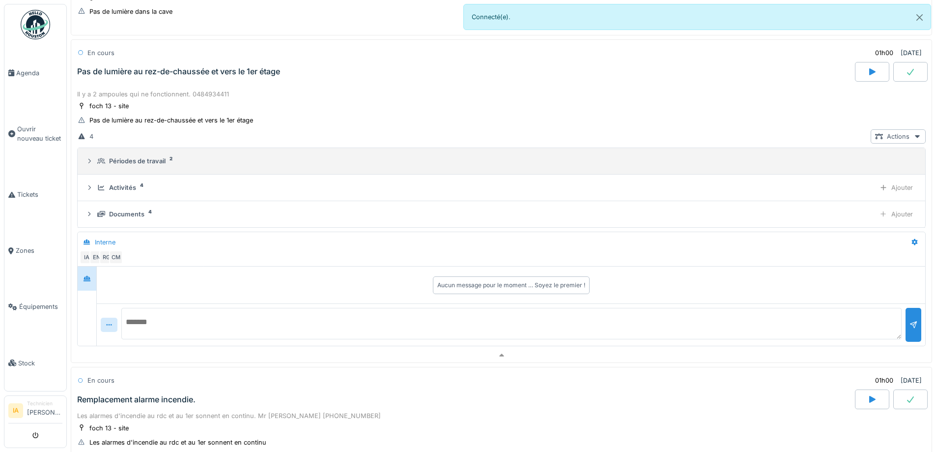
click at [133, 160] on div "Périodes de travail" at bounding box center [137, 160] width 57 height 9
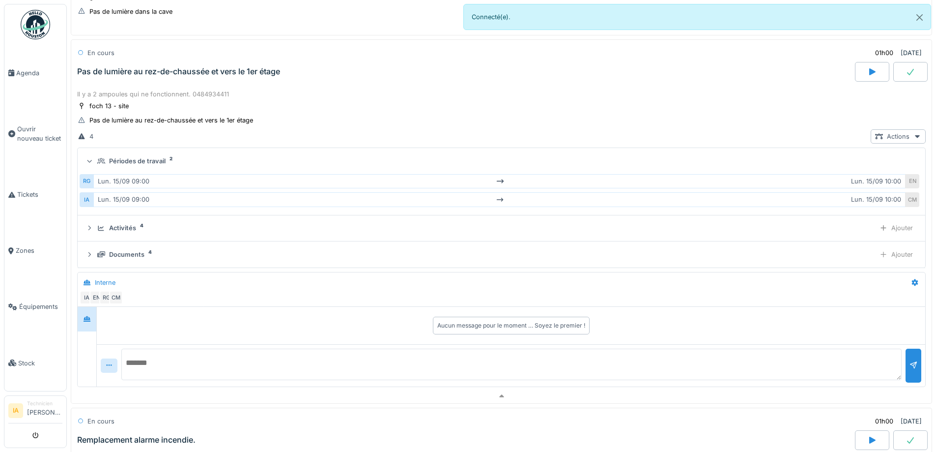
click at [133, 160] on div "Périodes de travail" at bounding box center [137, 160] width 57 height 9
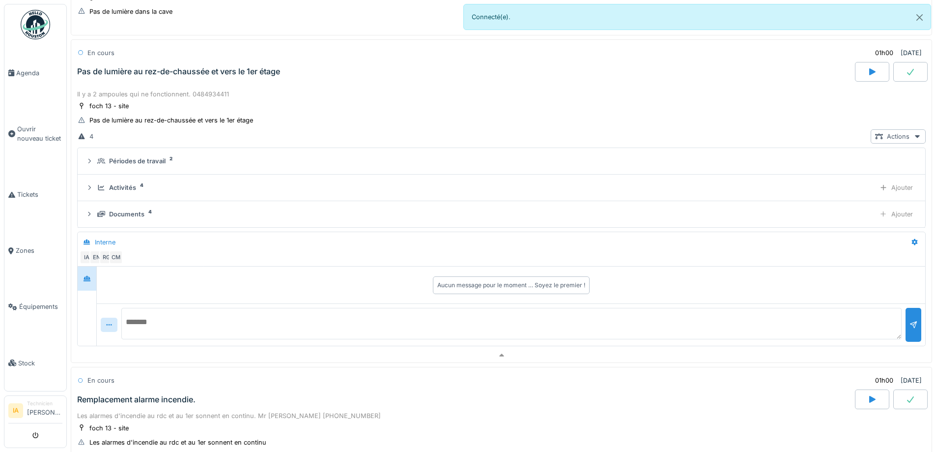
click at [201, 71] on div "Pas de lumière au rez-de-chaussée et vers le 1er étage" at bounding box center [178, 71] width 203 height 9
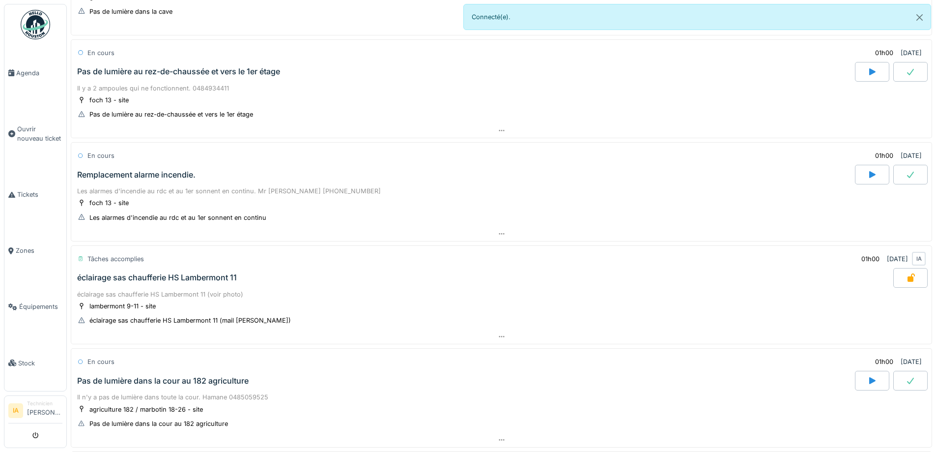
click at [906, 174] on icon at bounding box center [911, 174] width 10 height 8
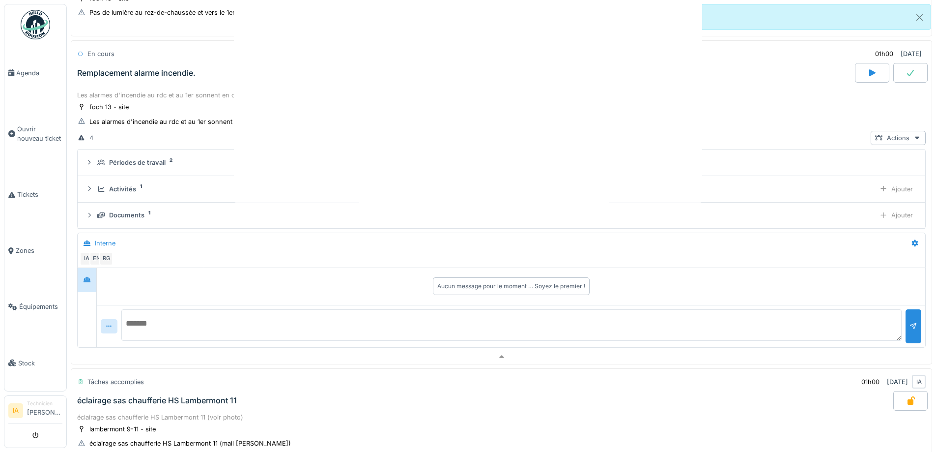
scroll to position [240, 0]
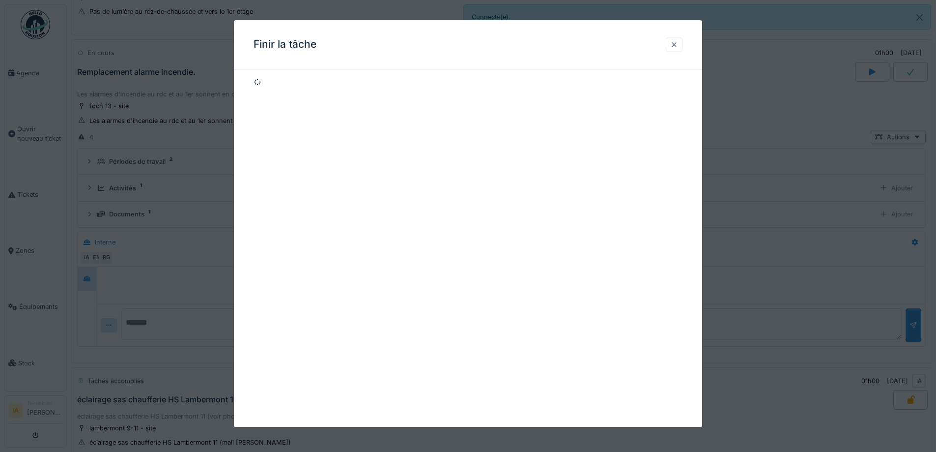
click at [676, 43] on div at bounding box center [674, 44] width 8 height 9
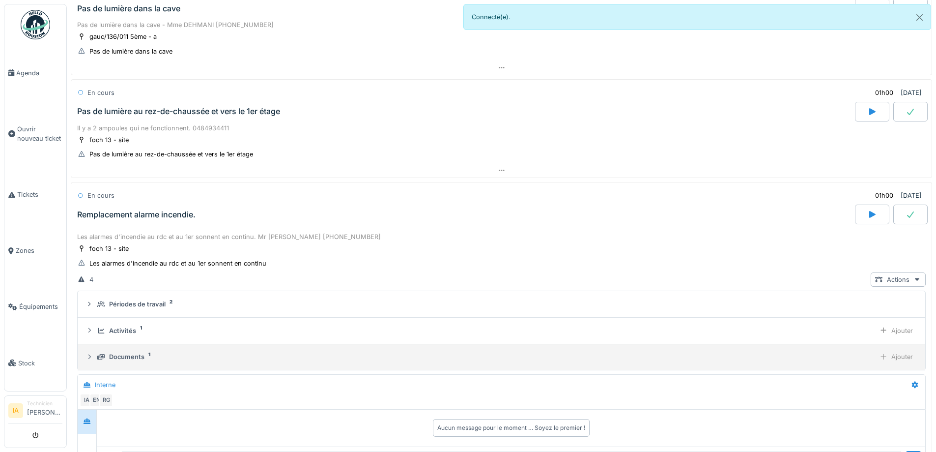
scroll to position [93, 0]
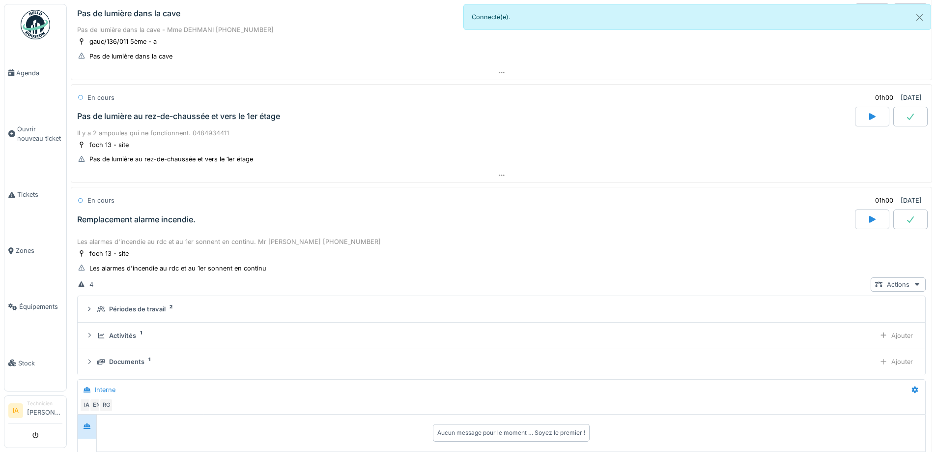
click at [184, 121] on div "Pas de lumière au rez-de-chaussée et vers le 1er étage" at bounding box center [178, 116] width 203 height 9
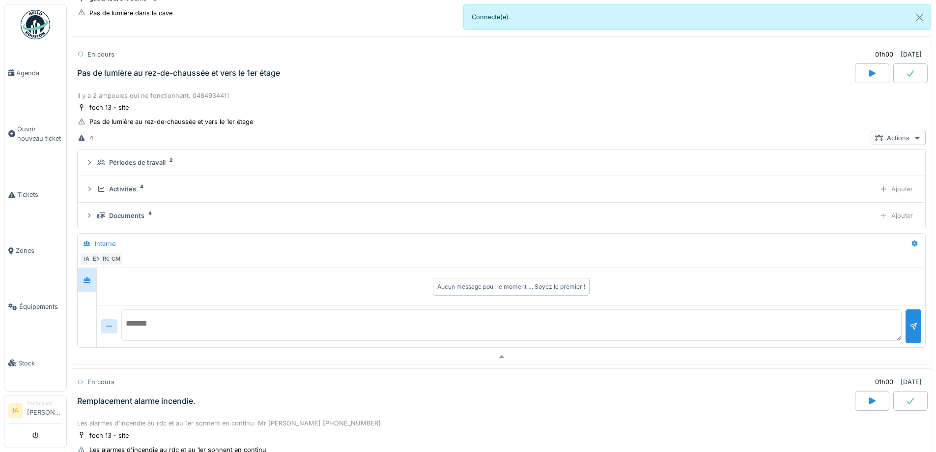
scroll to position [138, 0]
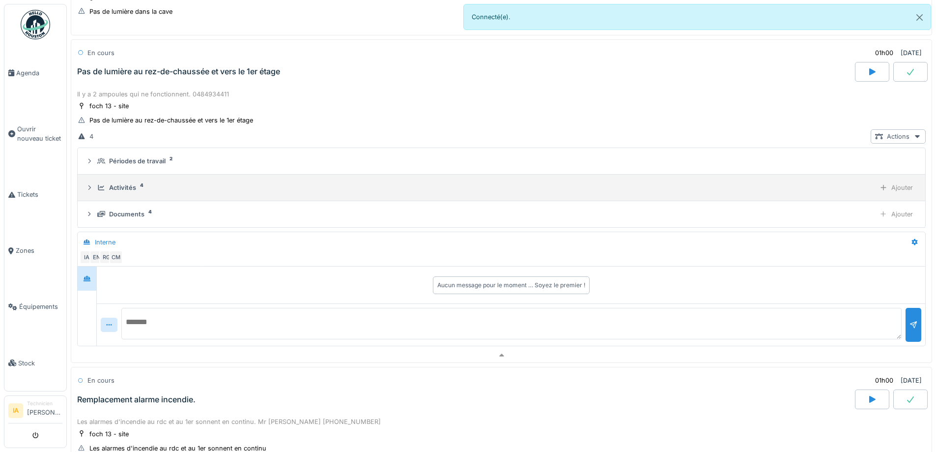
click at [136, 186] on div "Activités 4" at bounding box center [484, 187] width 774 height 9
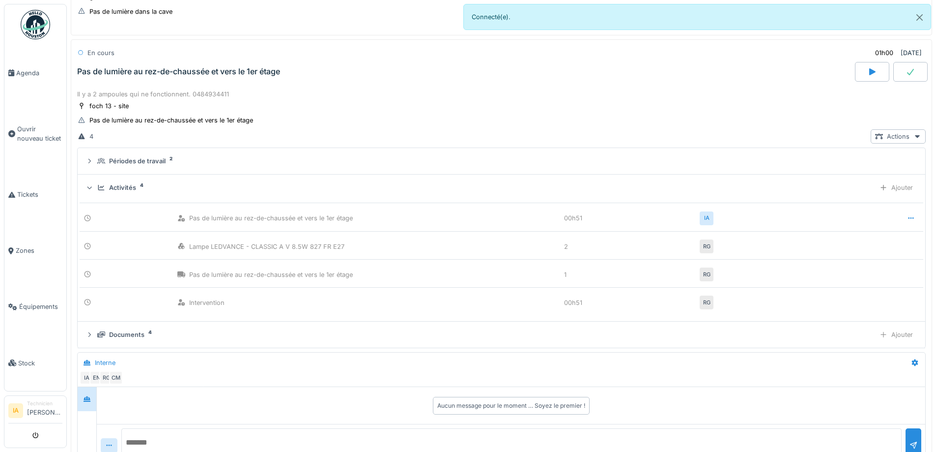
click at [136, 186] on div "Activités 4" at bounding box center [484, 187] width 774 height 9
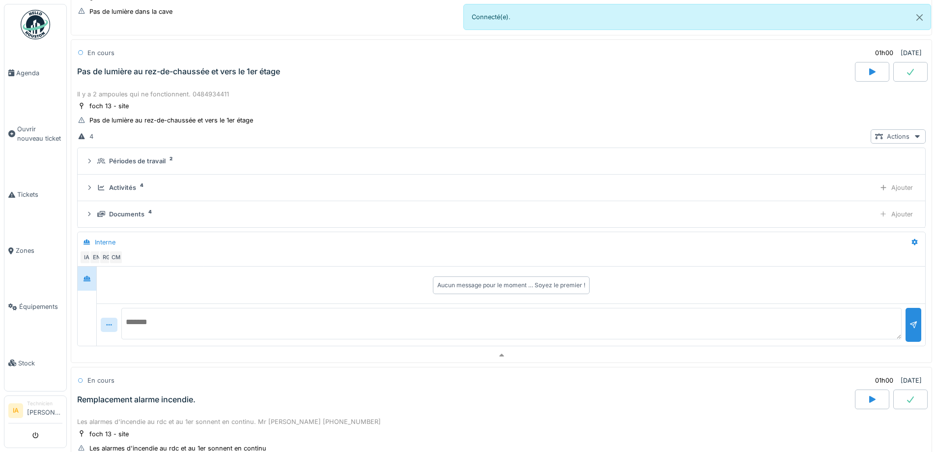
click at [188, 77] on div "Pas de lumière au rez-de-chaussée et vers le 1er étage" at bounding box center [465, 72] width 780 height 20
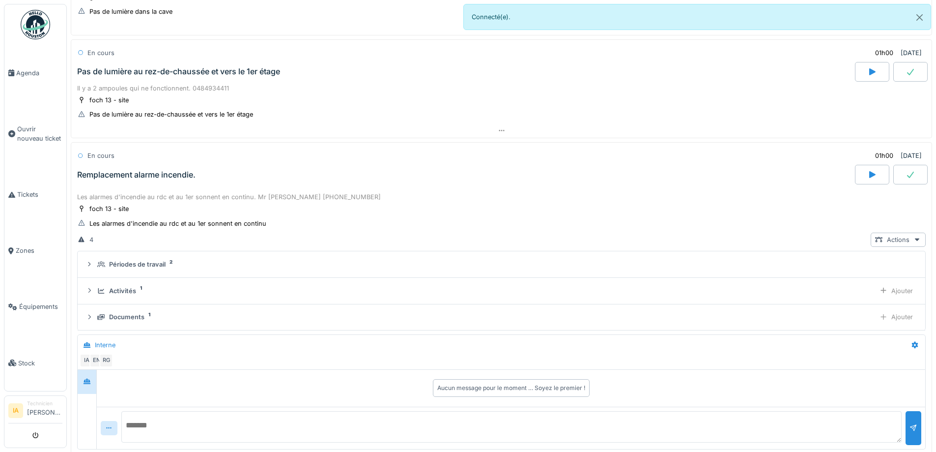
click at [906, 69] on div at bounding box center [910, 72] width 34 height 20
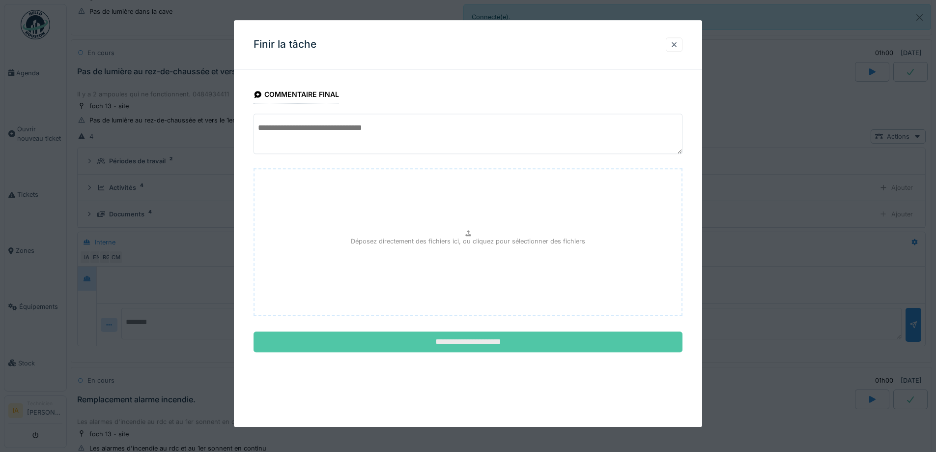
click at [389, 338] on input "**********" at bounding box center [468, 342] width 429 height 21
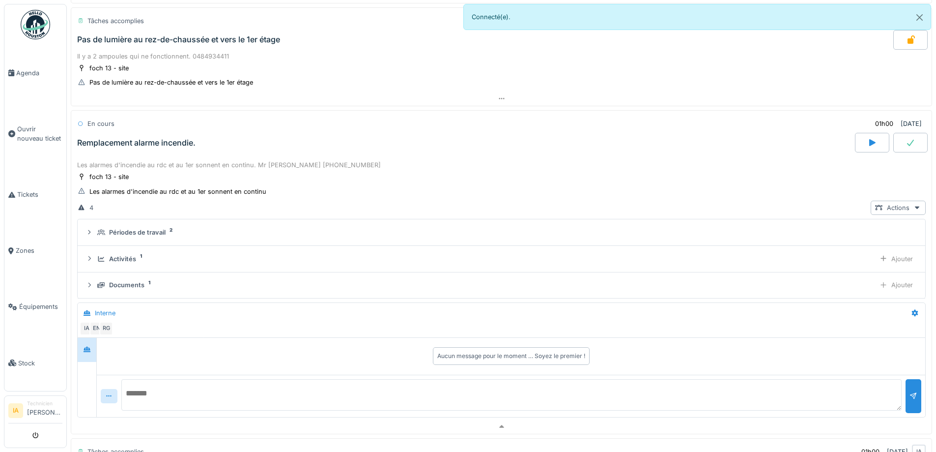
scroll to position [187, 0]
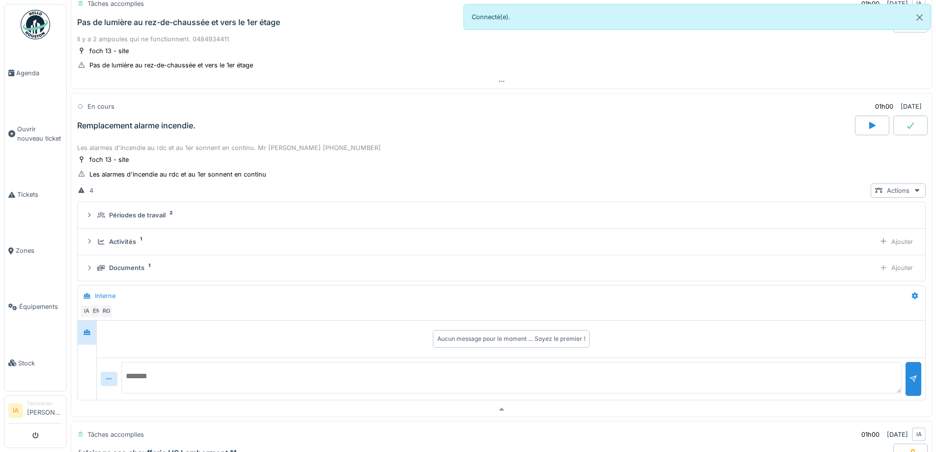
click at [291, 385] on textarea at bounding box center [511, 377] width 780 height 31
click at [306, 372] on textarea "**********" at bounding box center [511, 377] width 780 height 31
click at [346, 376] on textarea "**********" at bounding box center [511, 377] width 780 height 31
click at [402, 379] on textarea "**********" at bounding box center [511, 377] width 780 height 31
click at [245, 374] on textarea "**********" at bounding box center [511, 377] width 780 height 31
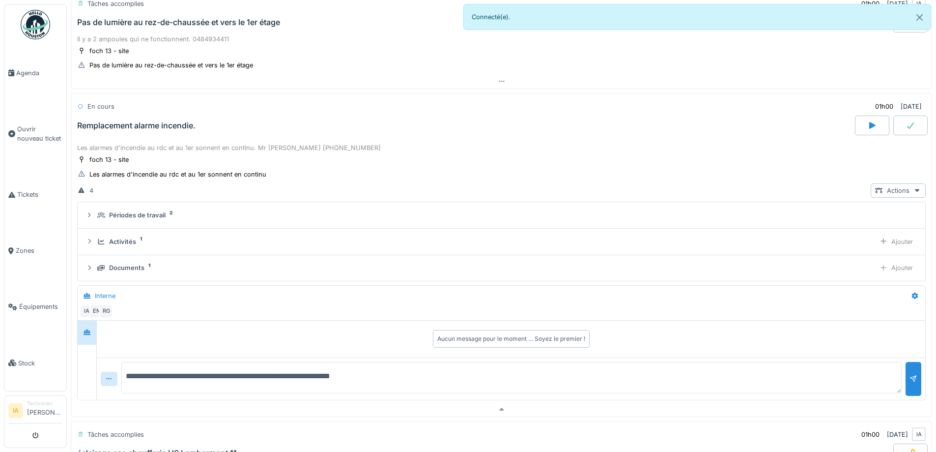
type textarea "**********"
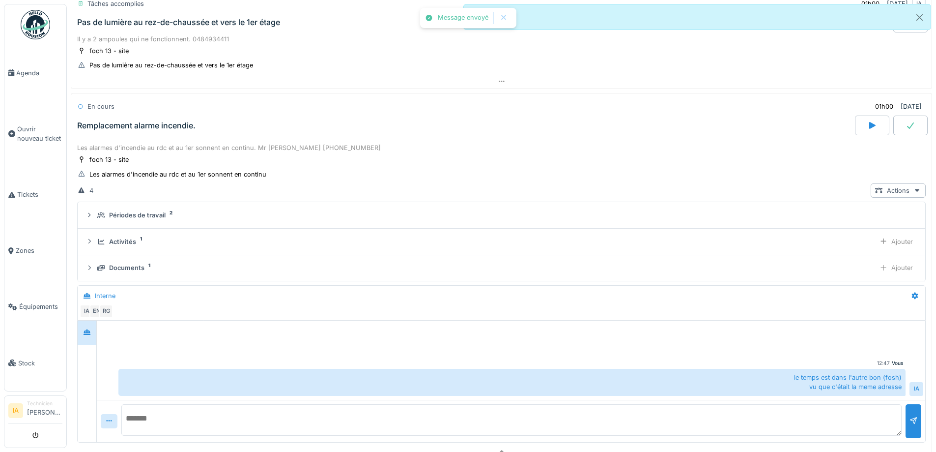
scroll to position [39, 0]
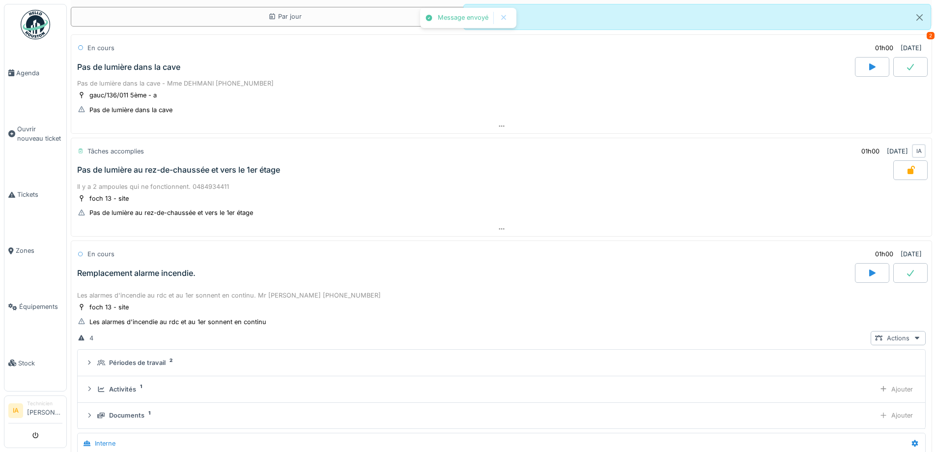
click at [141, 277] on div "Remplacement alarme incendie." at bounding box center [136, 272] width 118 height 9
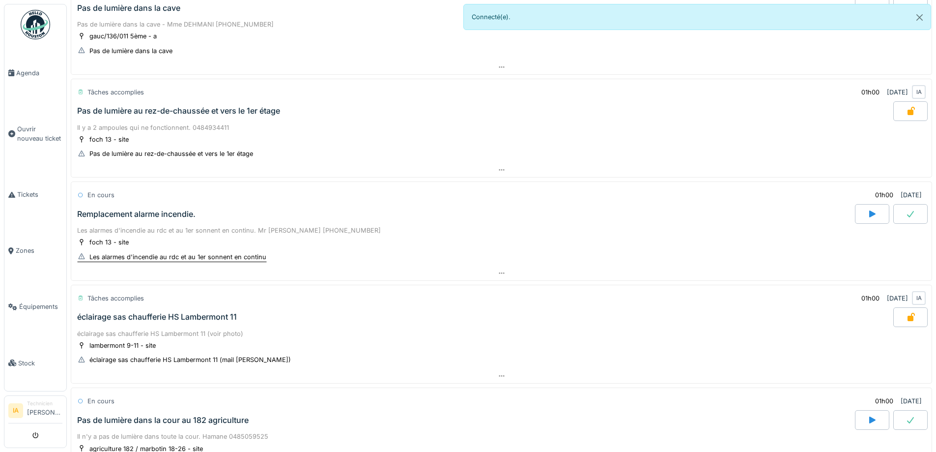
scroll to position [0, 0]
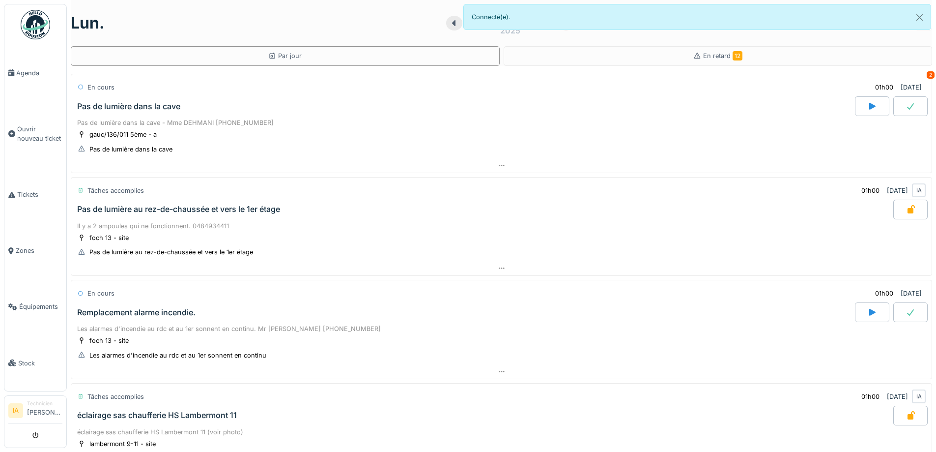
click at [159, 208] on div "Pas de lumière au rez-de-chaussée et vers le 1er étage" at bounding box center [178, 208] width 203 height 9
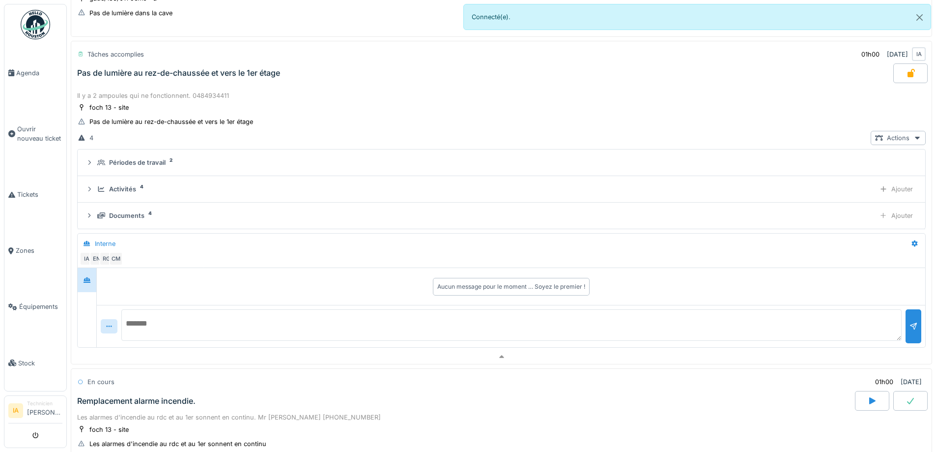
scroll to position [138, 0]
click at [157, 60] on div "Tâches accomplies 01h00 [DATE] IA" at bounding box center [501, 53] width 849 height 18
click at [157, 70] on div "Pas de lumière au rez-de-chaussée et vers le 1er étage" at bounding box center [178, 71] width 203 height 9
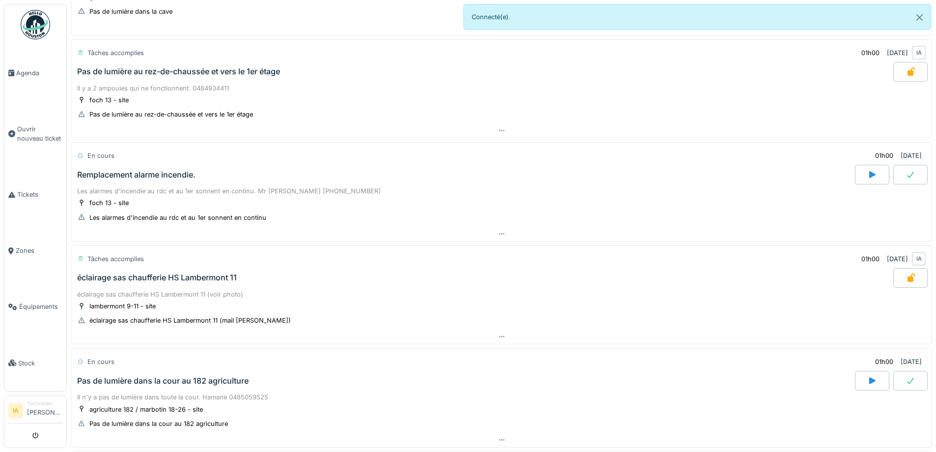
click at [113, 178] on div "Remplacement alarme incendie." at bounding box center [136, 174] width 118 height 9
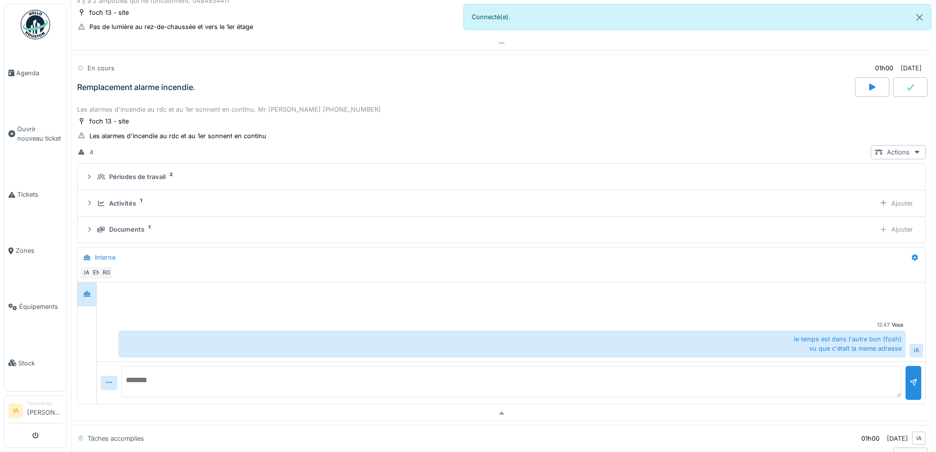
scroll to position [240, 0]
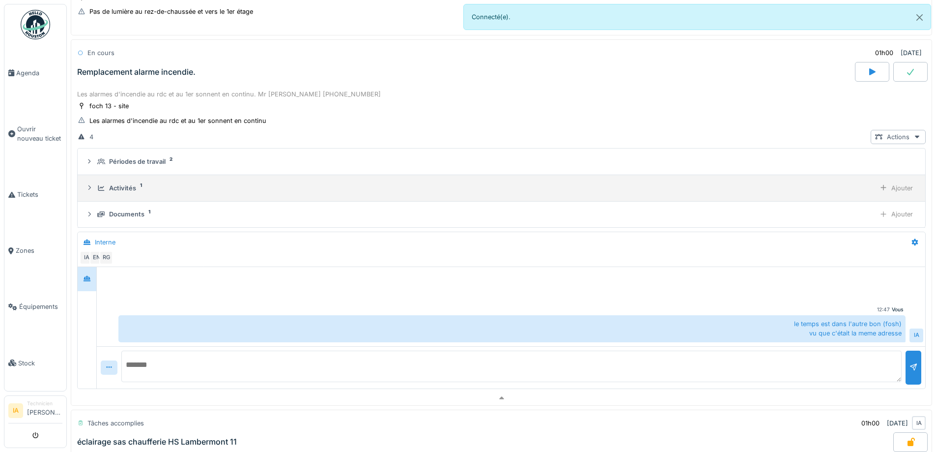
click at [120, 183] on div "Activités" at bounding box center [122, 187] width 27 height 9
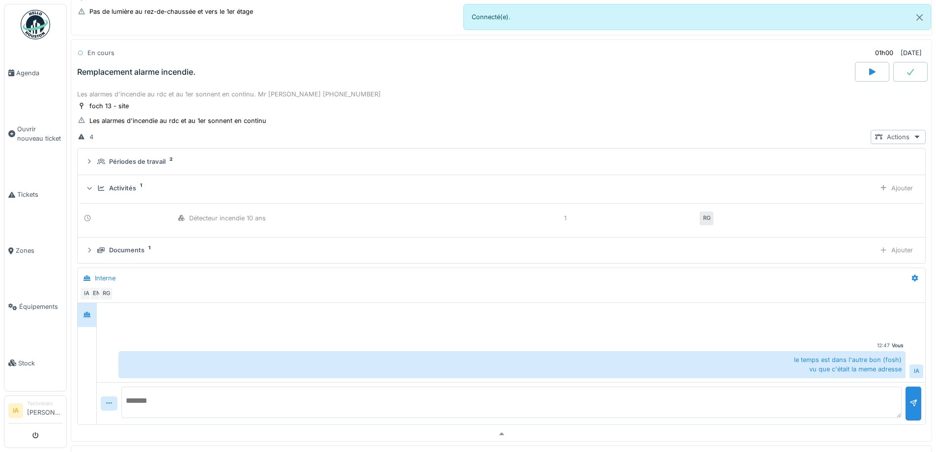
click at [120, 183] on div "Activités" at bounding box center [122, 187] width 27 height 9
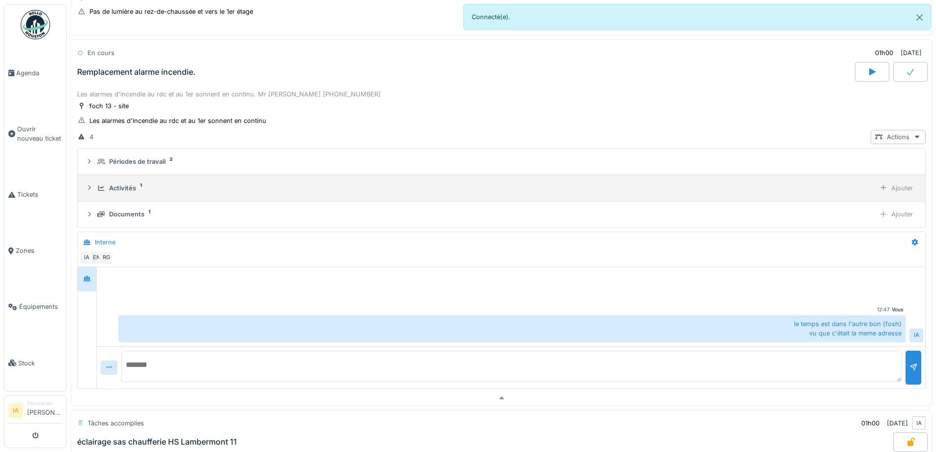
scroll to position [44, 0]
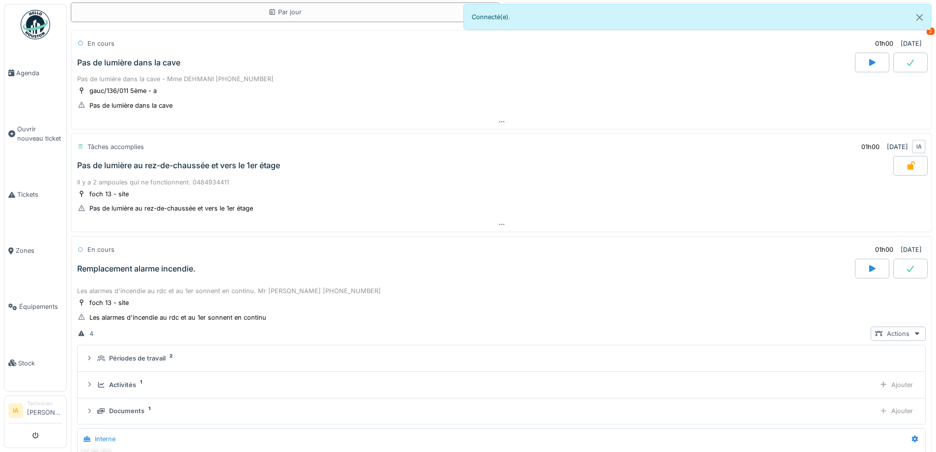
click at [145, 264] on div "Remplacement alarme incendie." at bounding box center [136, 268] width 118 height 9
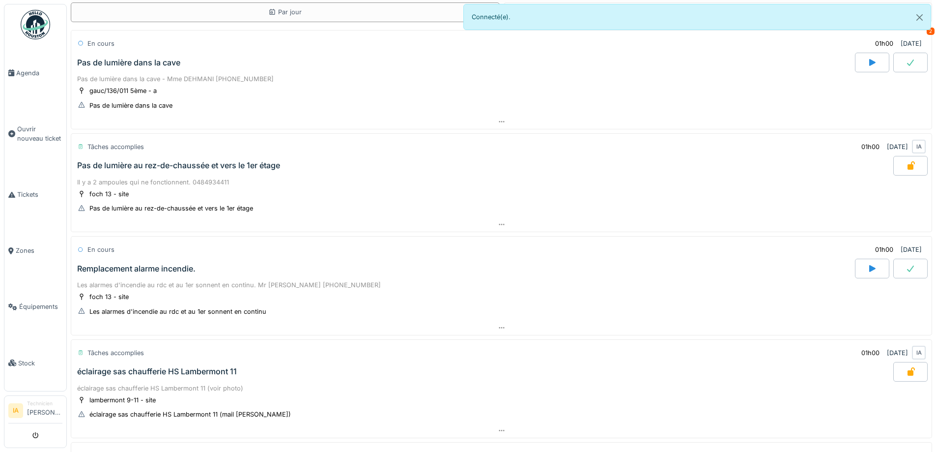
click at [906, 270] on icon at bounding box center [911, 268] width 10 height 8
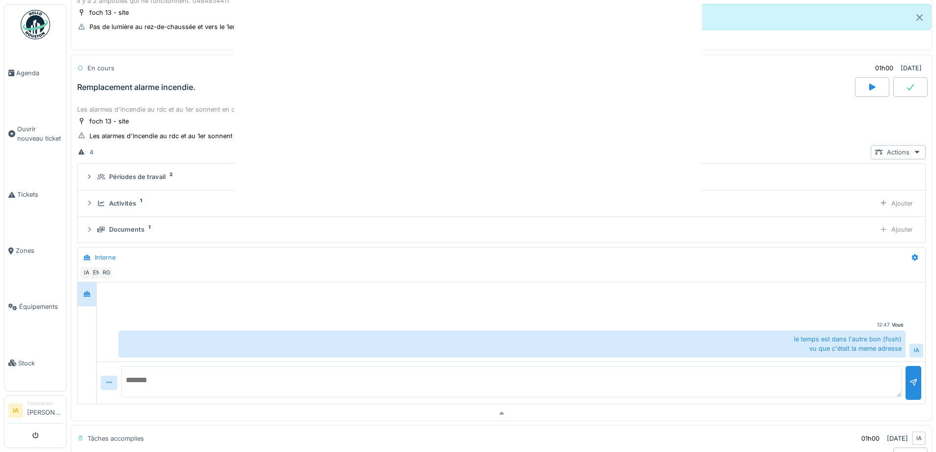
scroll to position [240, 0]
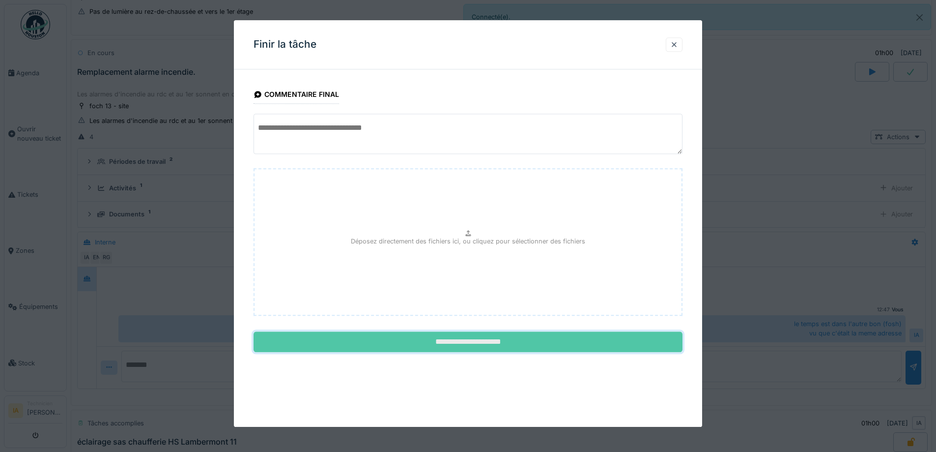
click at [353, 336] on input "**********" at bounding box center [468, 342] width 429 height 21
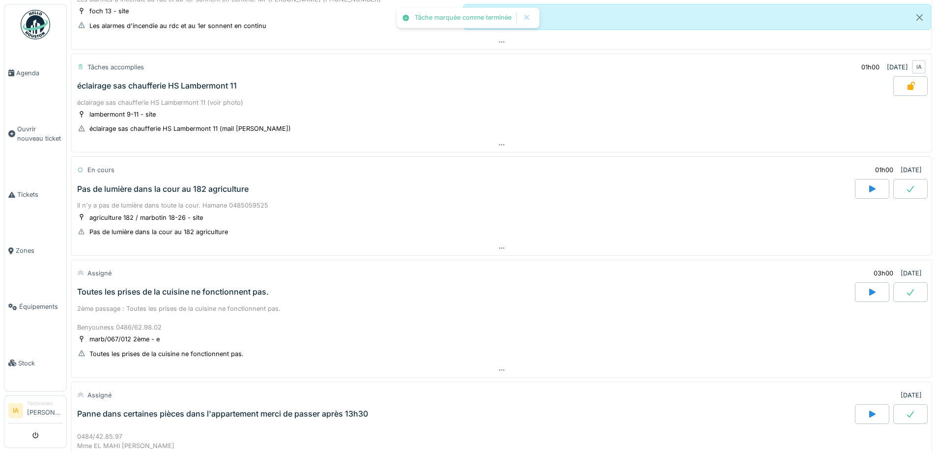
scroll to position [437, 0]
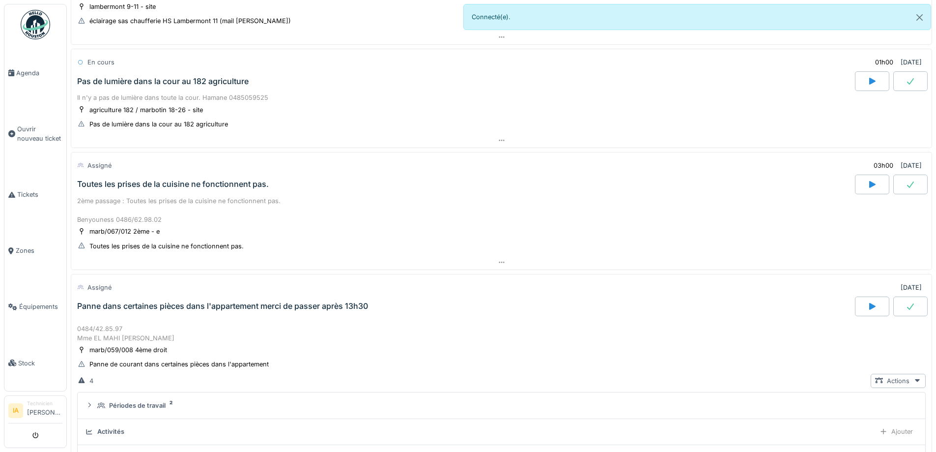
click at [161, 74] on div "Pas de lumière dans la cour au 182 agriculture" at bounding box center [465, 81] width 780 height 20
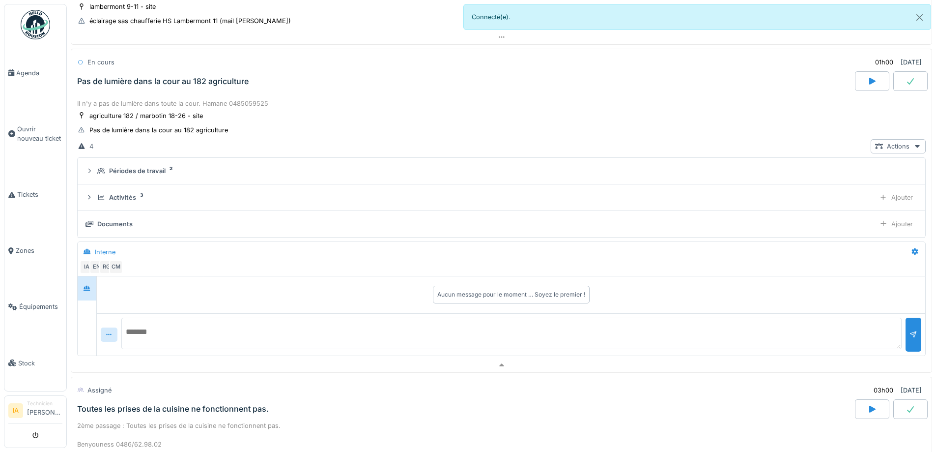
scroll to position [446, 0]
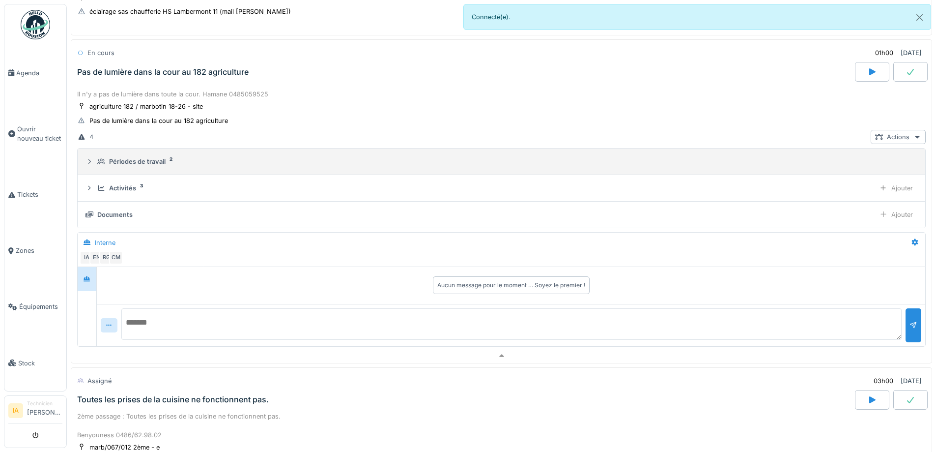
click at [106, 154] on summary "Périodes de travail 2" at bounding box center [502, 161] width 840 height 18
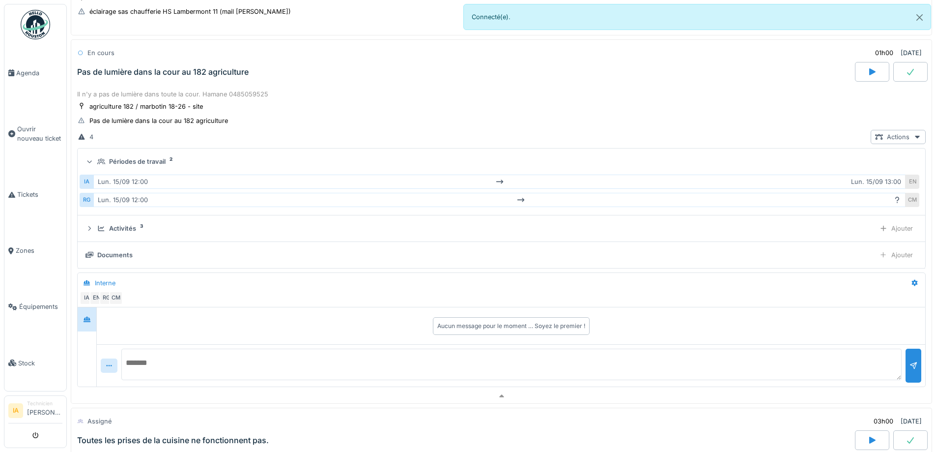
click at [107, 162] on div "Périodes de travail 2" at bounding box center [505, 161] width 816 height 9
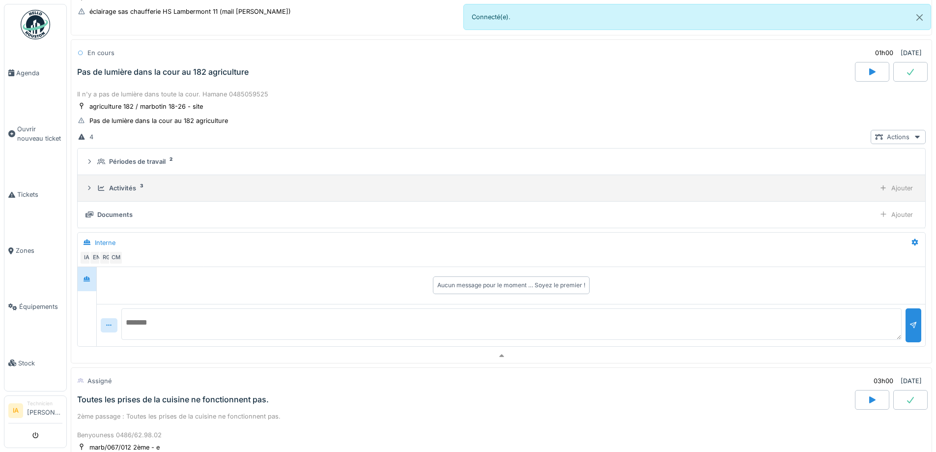
click at [103, 188] on icon at bounding box center [101, 188] width 8 height 6
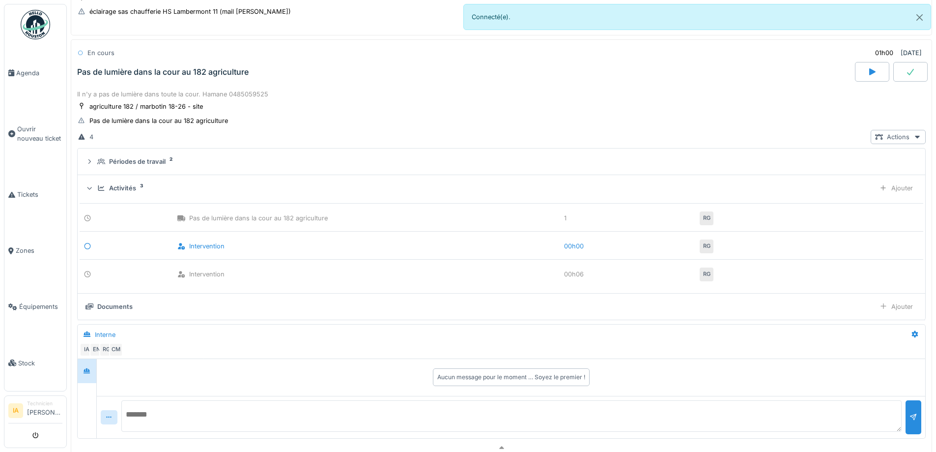
click at [103, 188] on icon at bounding box center [101, 188] width 8 height 6
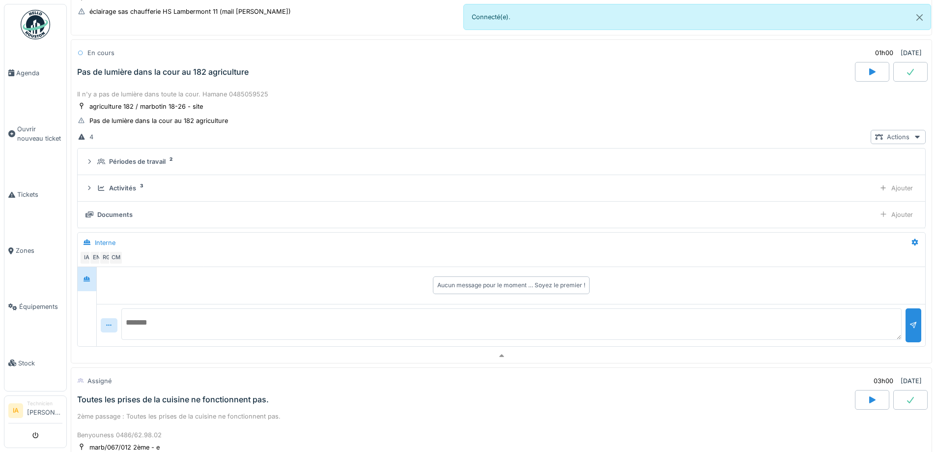
scroll to position [250, 0]
